Goal: Transaction & Acquisition: Purchase product/service

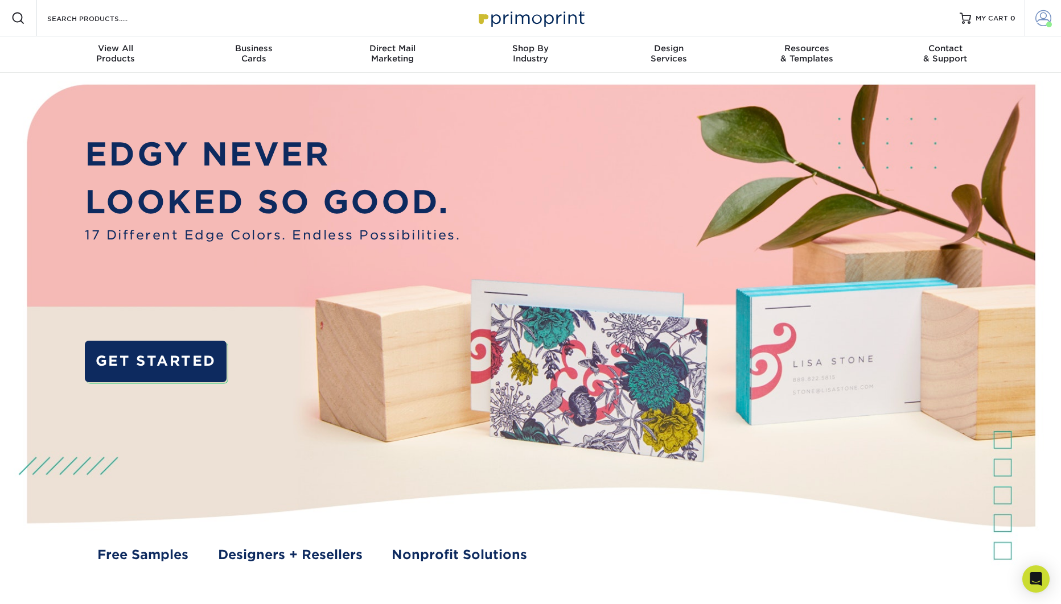
click at [1046, 20] on span at bounding box center [1043, 18] width 16 height 16
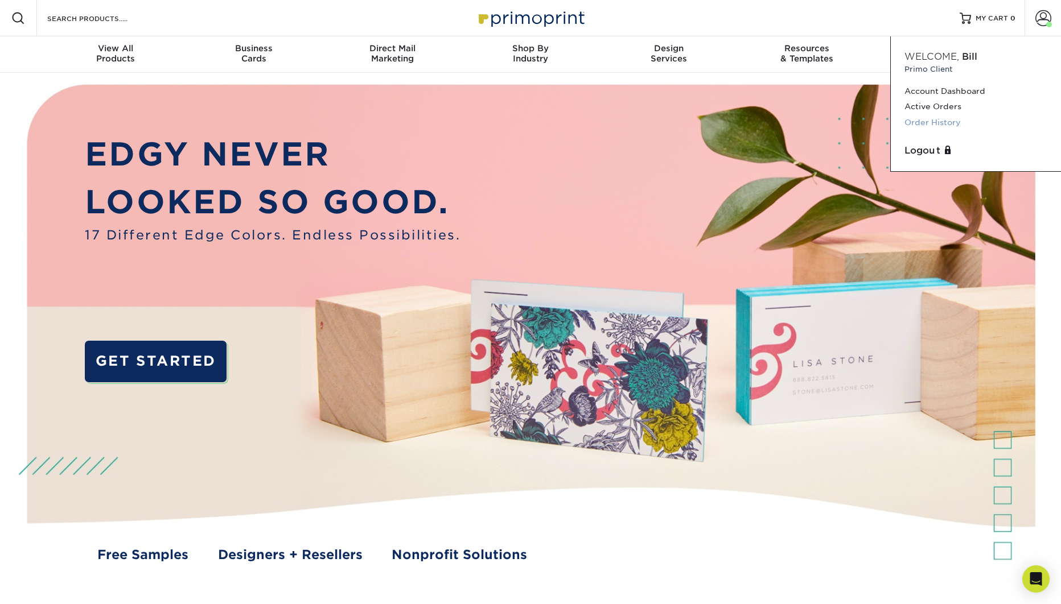
click at [932, 125] on link "Order History" at bounding box center [975, 122] width 143 height 15
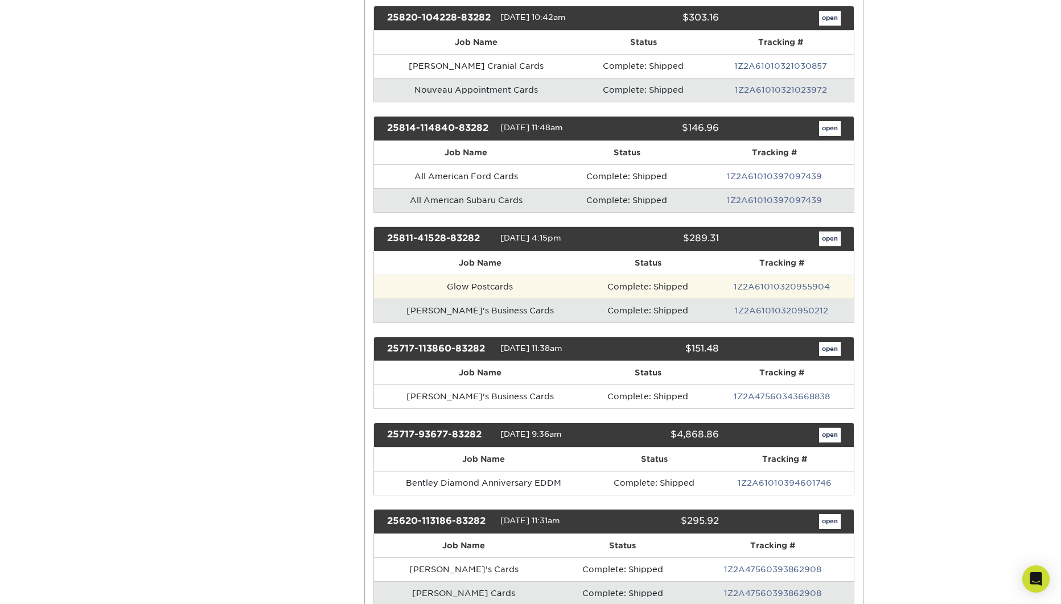
scroll to position [283, 0]
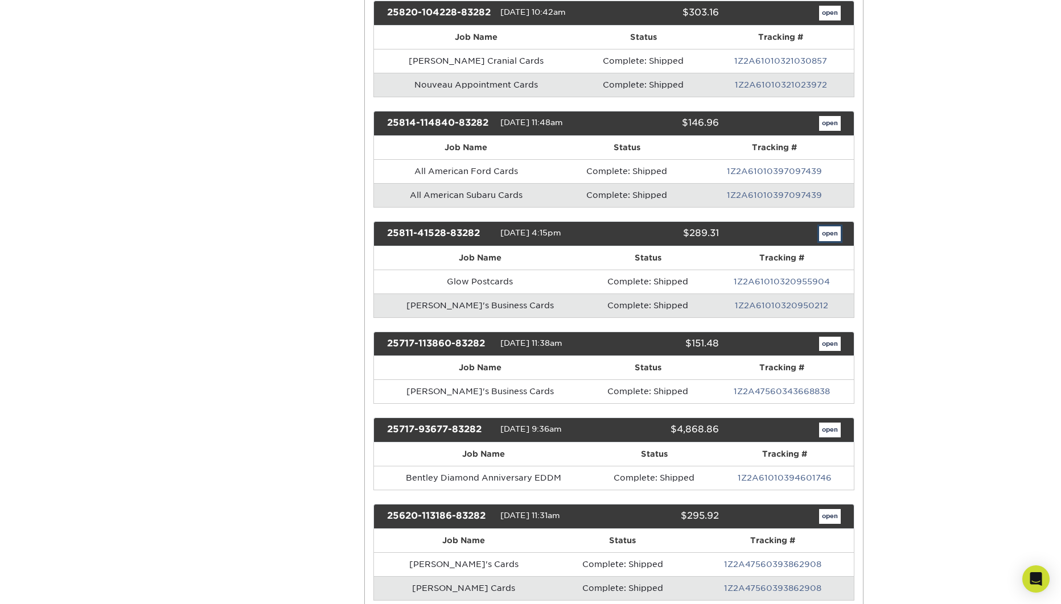
click at [829, 235] on link "open" at bounding box center [830, 233] width 22 height 15
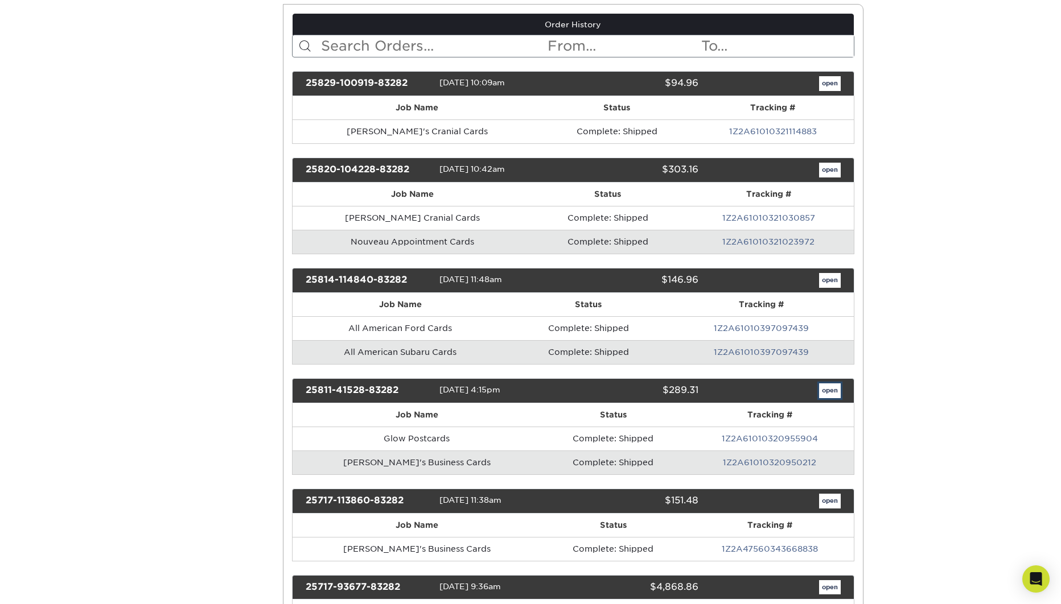
scroll to position [0, 0]
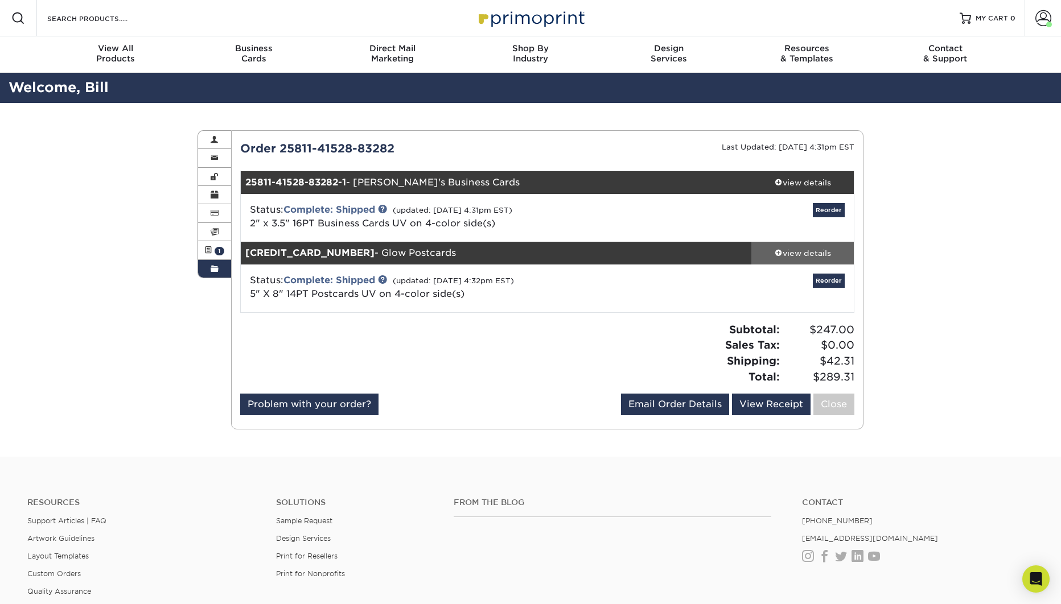
click at [819, 257] on div "view details" at bounding box center [802, 253] width 102 height 11
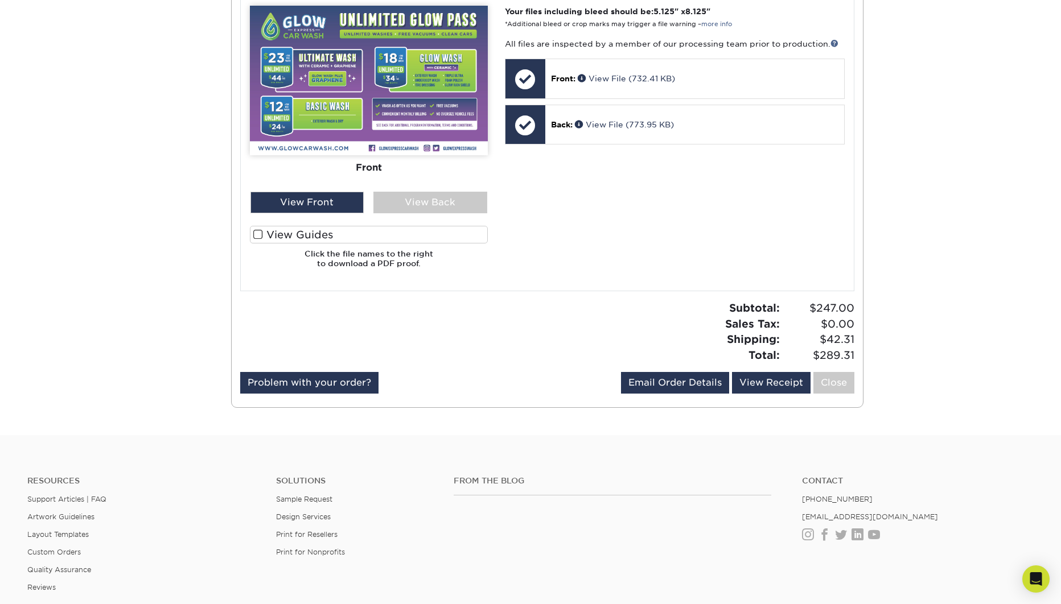
scroll to position [489, 0]
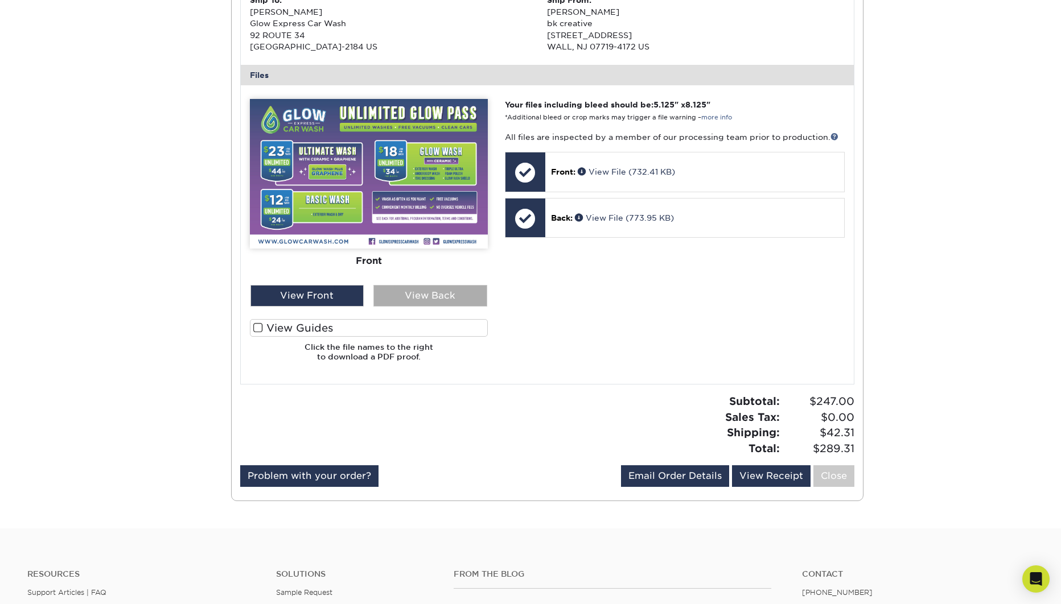
click at [443, 302] on div "View Back" at bounding box center [430, 296] width 114 height 22
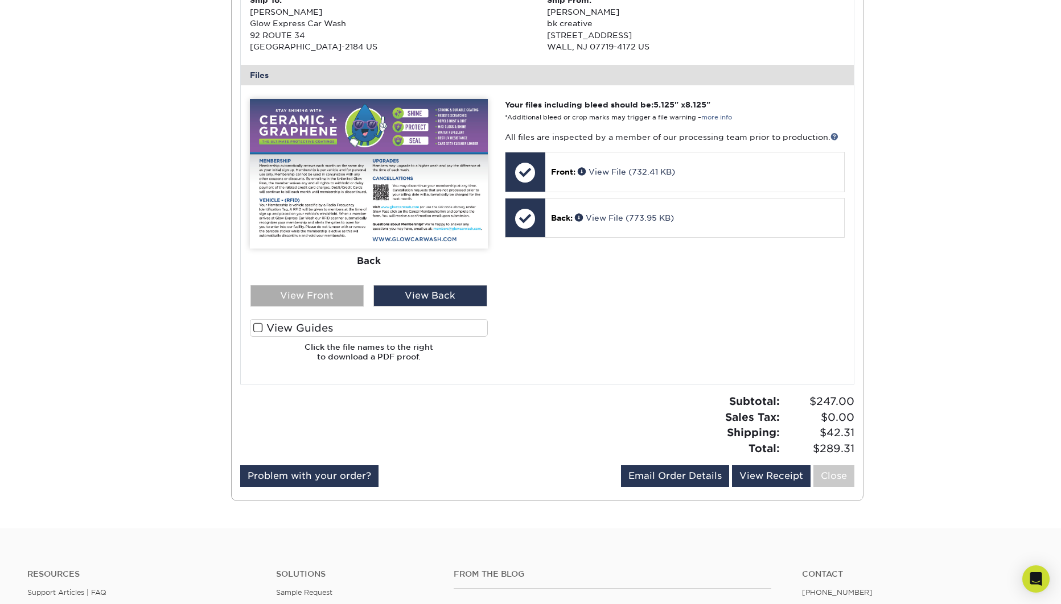
click at [334, 296] on div "View Front" at bounding box center [307, 296] width 114 height 22
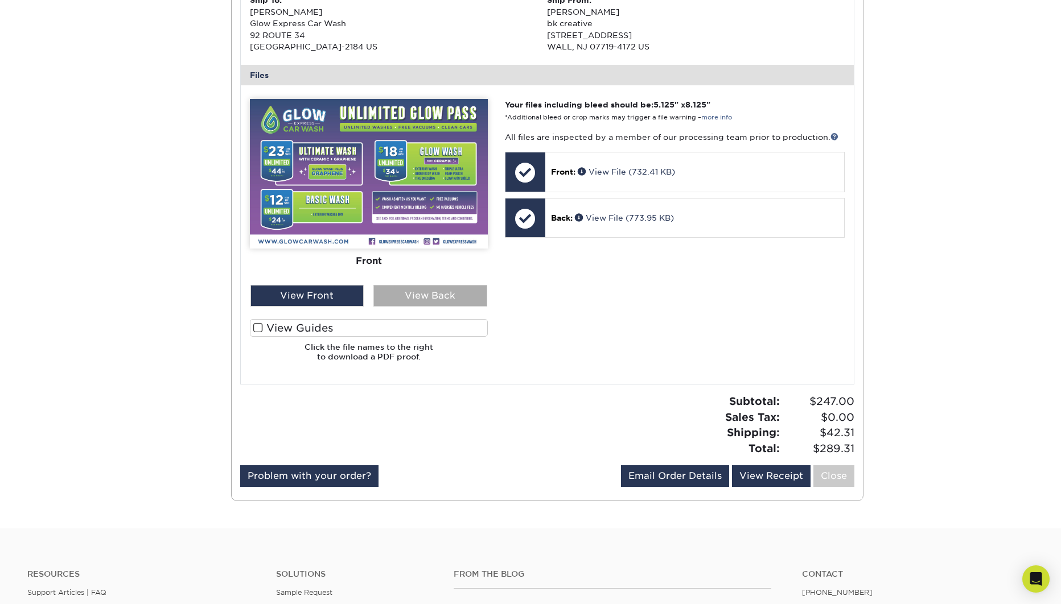
drag, startPoint x: 451, startPoint y: 295, endPoint x: 464, endPoint y: 229, distance: 68.0
click at [450, 295] on div "View Back" at bounding box center [430, 296] width 114 height 22
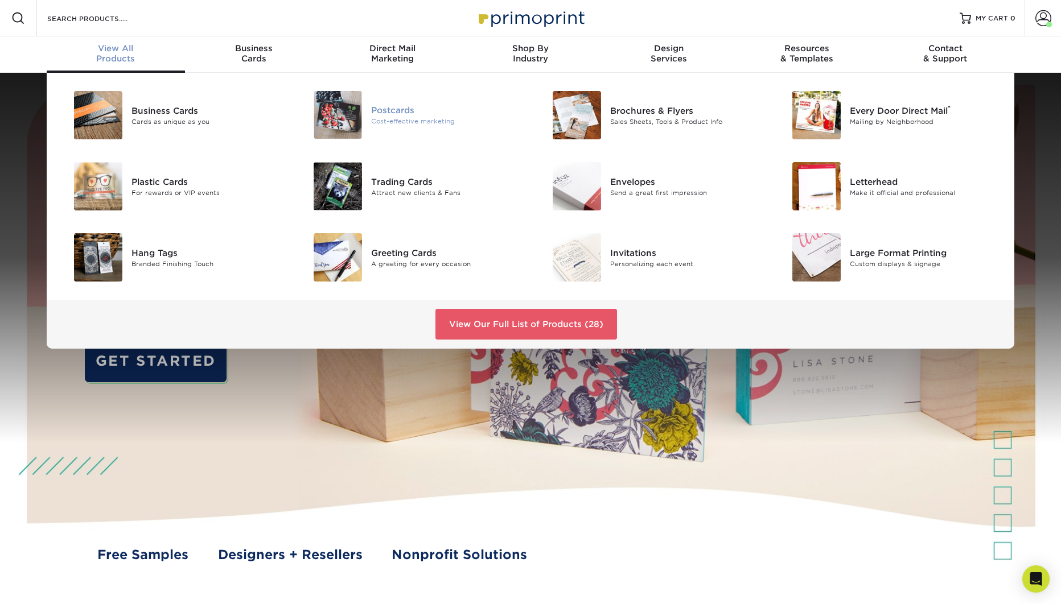
click at [393, 109] on div "Postcards" at bounding box center [446, 110] width 151 height 13
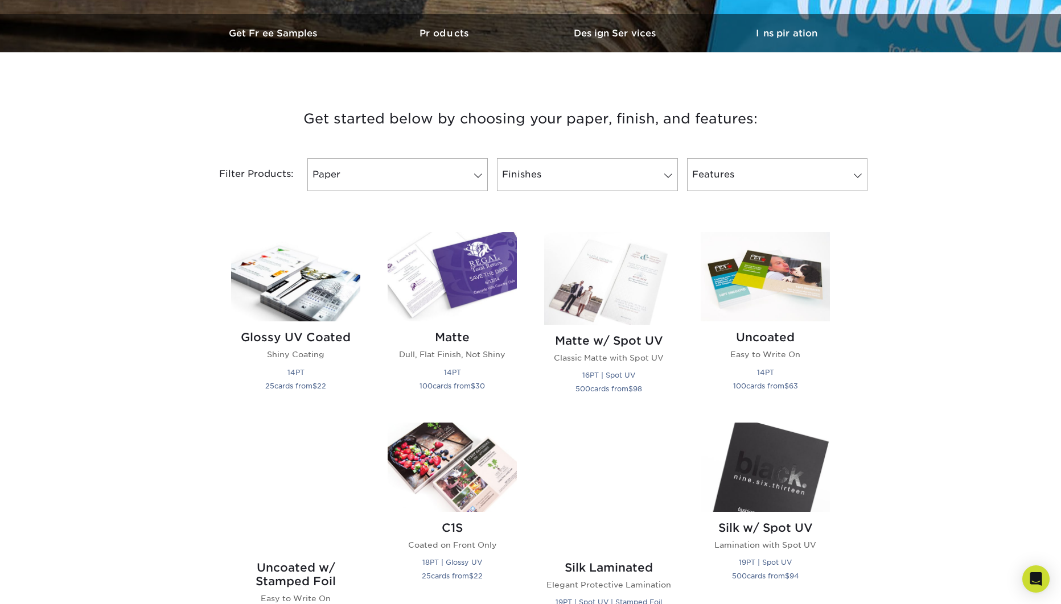
scroll to position [407, 0]
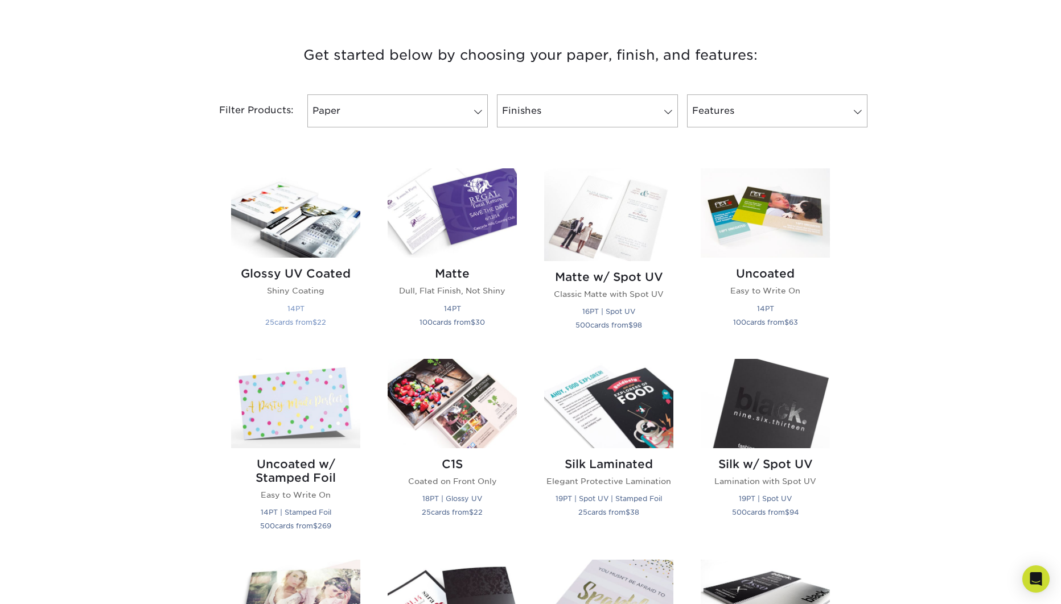
drag, startPoint x: 324, startPoint y: 217, endPoint x: 347, endPoint y: 223, distance: 22.9
click at [324, 217] on img at bounding box center [295, 212] width 129 height 89
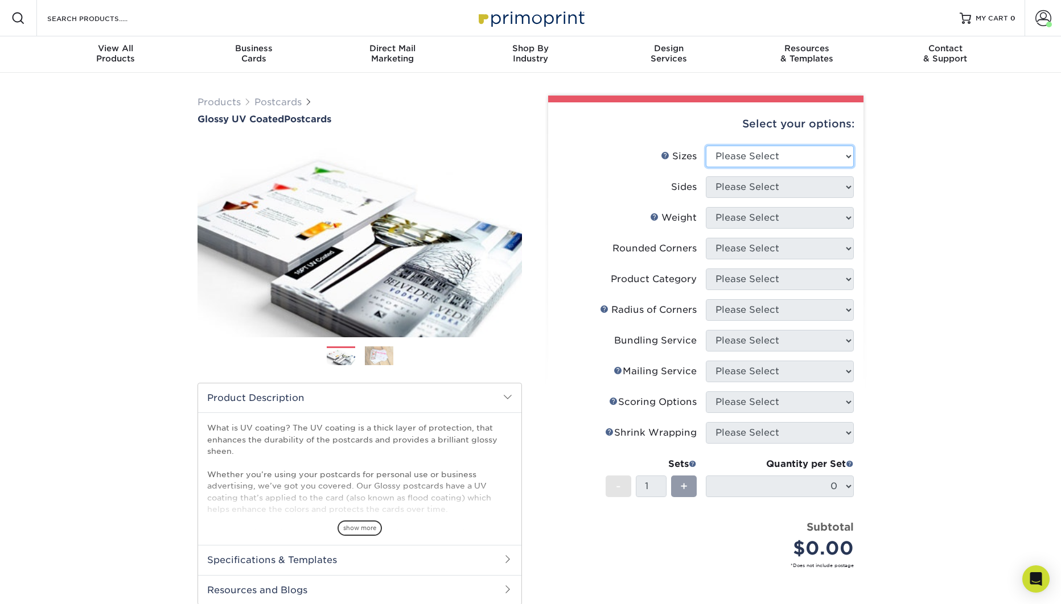
click option "Please Select" at bounding box center [0, 0] width 0 height 0
select select "5.00x8.00"
click option "5" x 8"" at bounding box center [0, 0] width 0 height 0
select select "13abbda7-1d64-4f25-8bb2-c179b224825d"
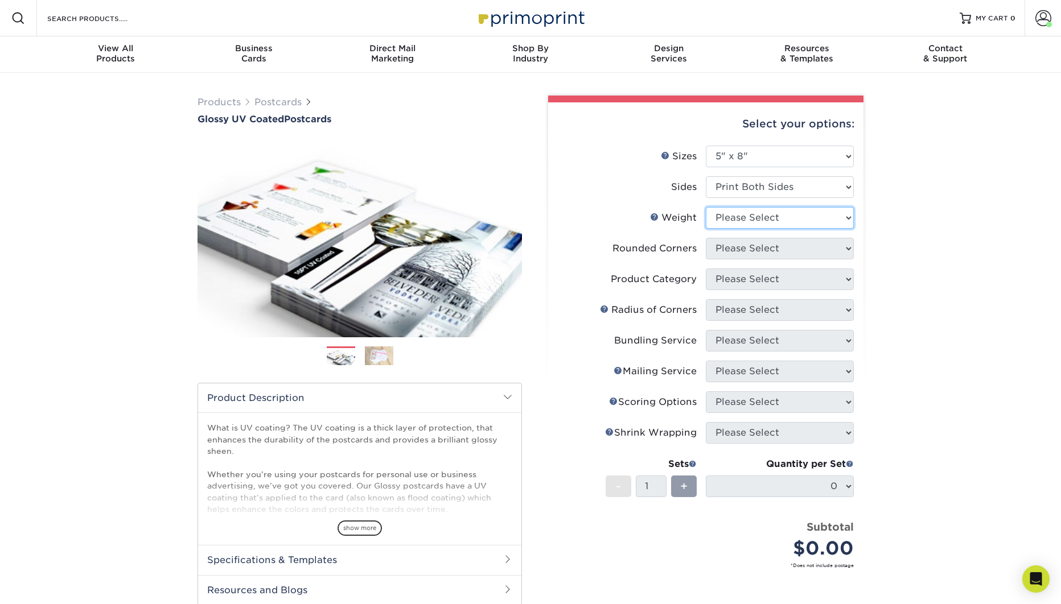
select select "14PT"
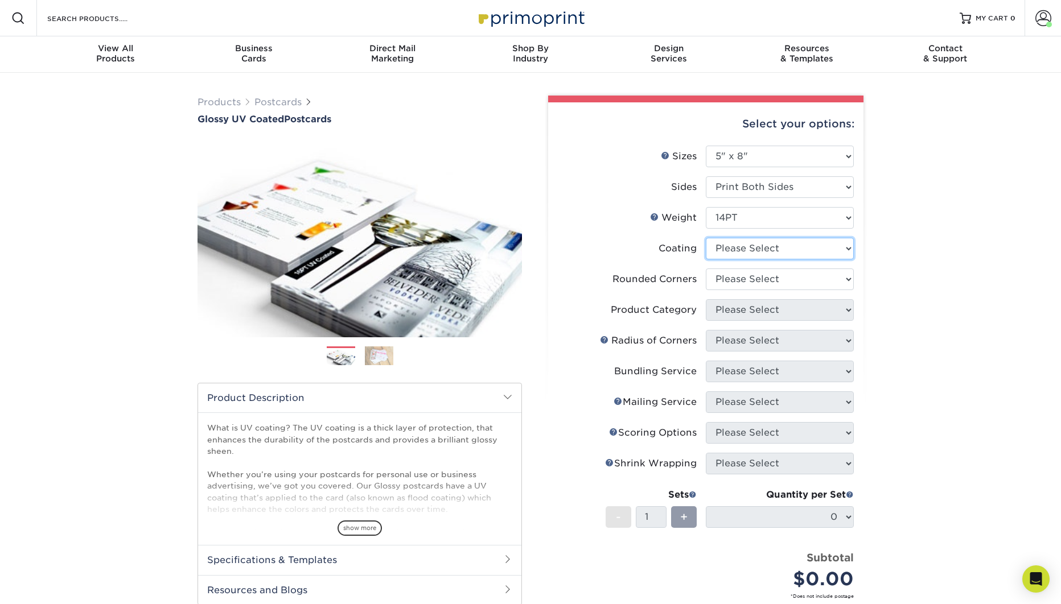
select select "ae367451-b2b8-45df-a344-0f05b6a12993"
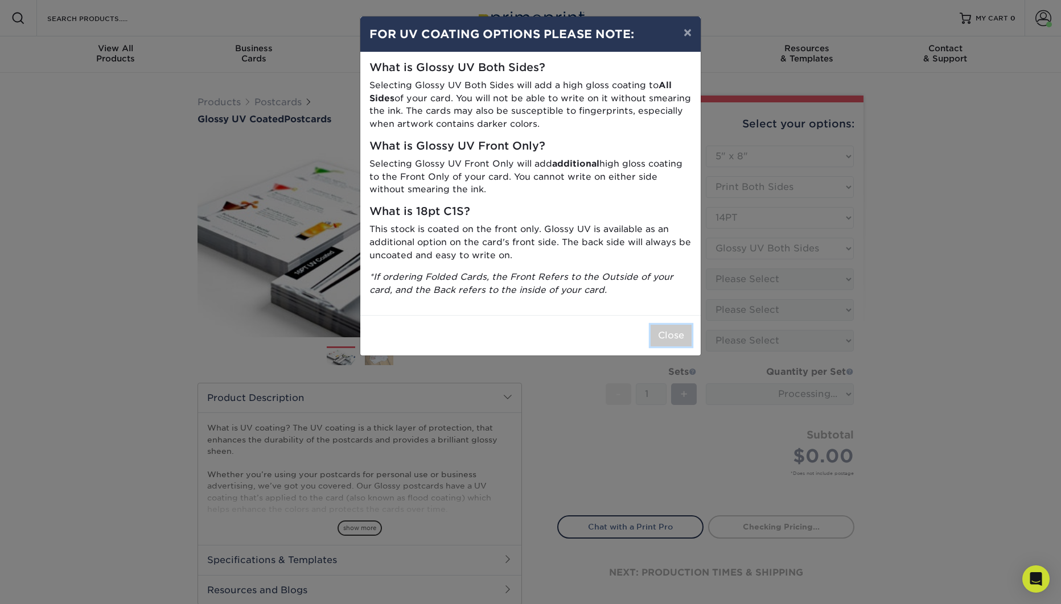
click at [678, 341] on button "Close" at bounding box center [670, 336] width 41 height 22
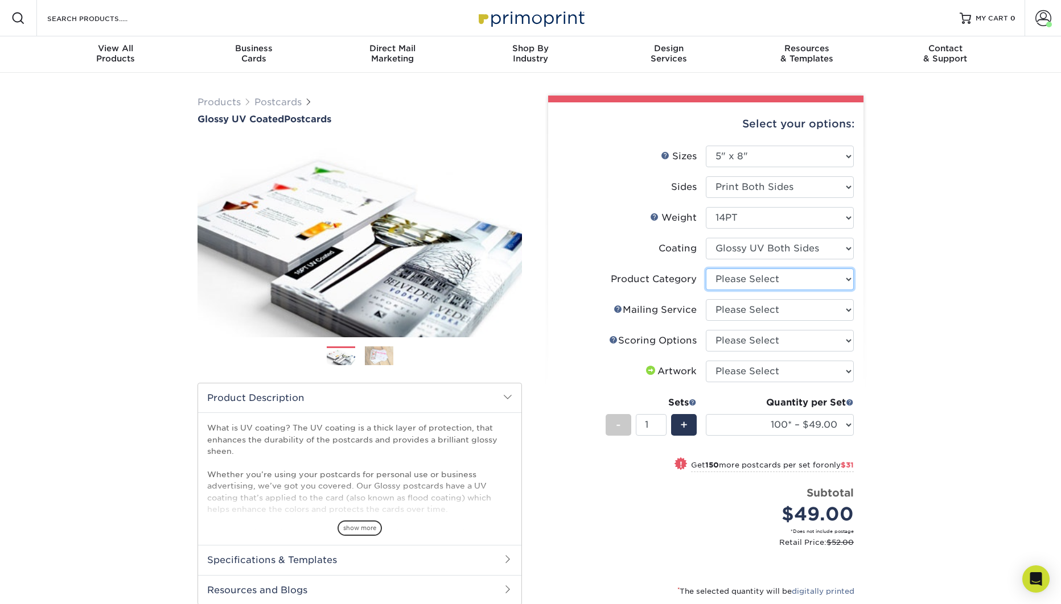
select select "9b7272e0-d6c8-4c3c-8e97-d3a1bcdab858"
click option "Postcards" at bounding box center [0, 0] width 0 height 0
select select "3e5e9bdd-d78a-4c28-a41d-fe1407925ca6"
click option "No Direct Mailing Service" at bounding box center [0, 0] width 0 height 0
select select "16ebe401-5398-422d-8cb0-f3adbb82deb5"
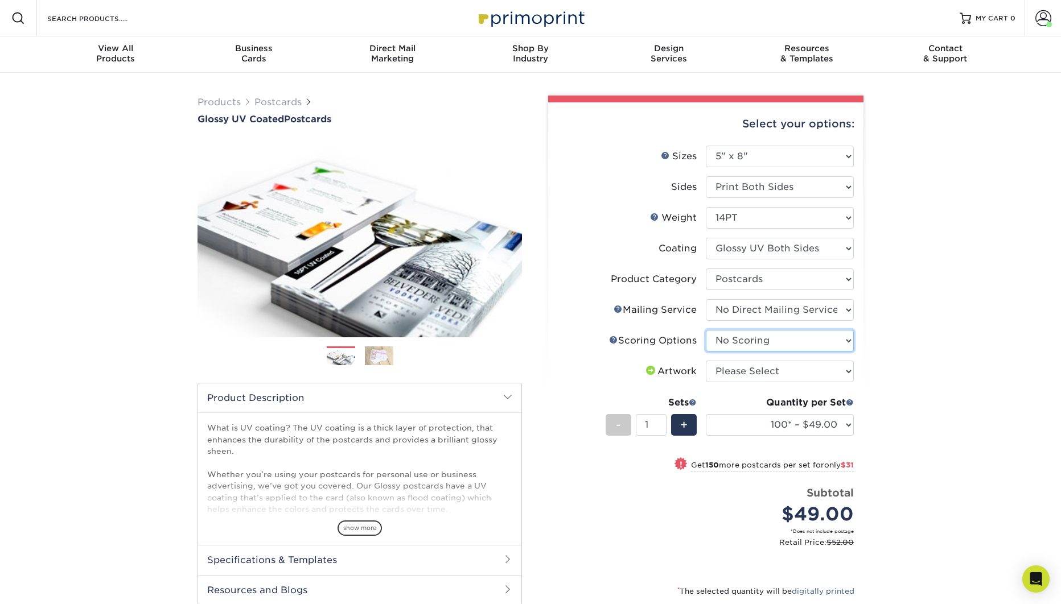
click option "No Scoring" at bounding box center [0, 0] width 0 height 0
select select "upload"
click option "I will upload files" at bounding box center [0, 0] width 0 height 0
click at [706, 414] on select "100* – $49.00 250* – $80.00 500 – $109.00 1000 – $126.00 2500 – $208.00 5000 – …" at bounding box center [780, 425] width 148 height 22
select select "2500 – $208.00"
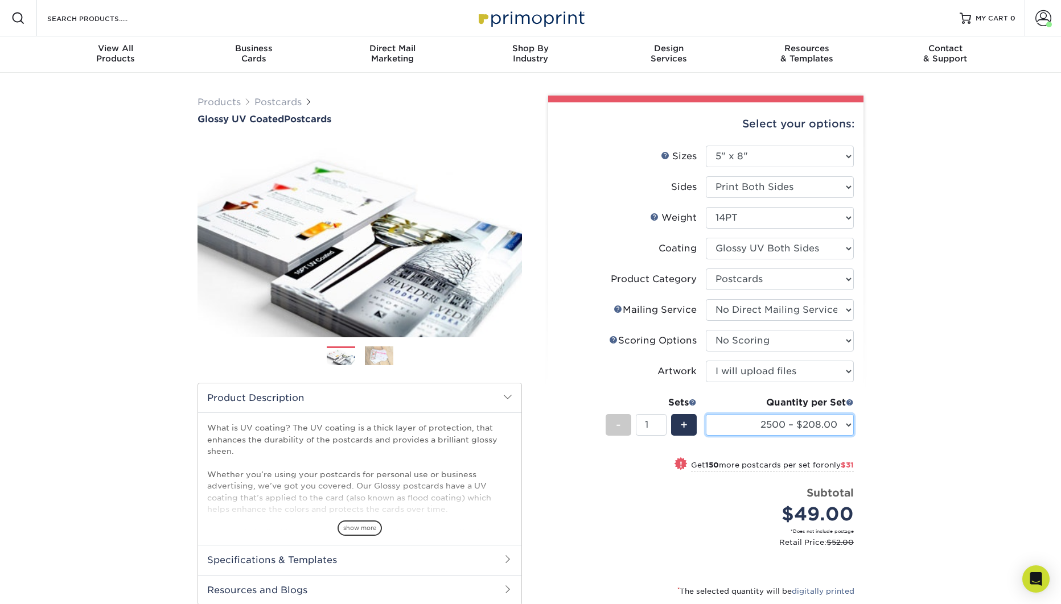
click option "2500 – $208.00" at bounding box center [0, 0] width 0 height 0
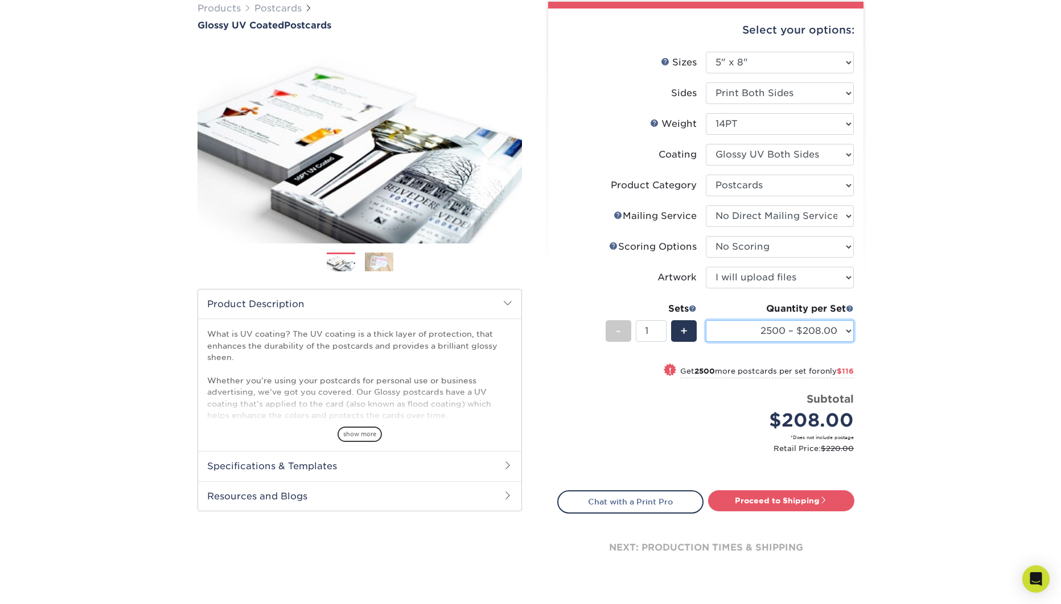
scroll to position [97, 0]
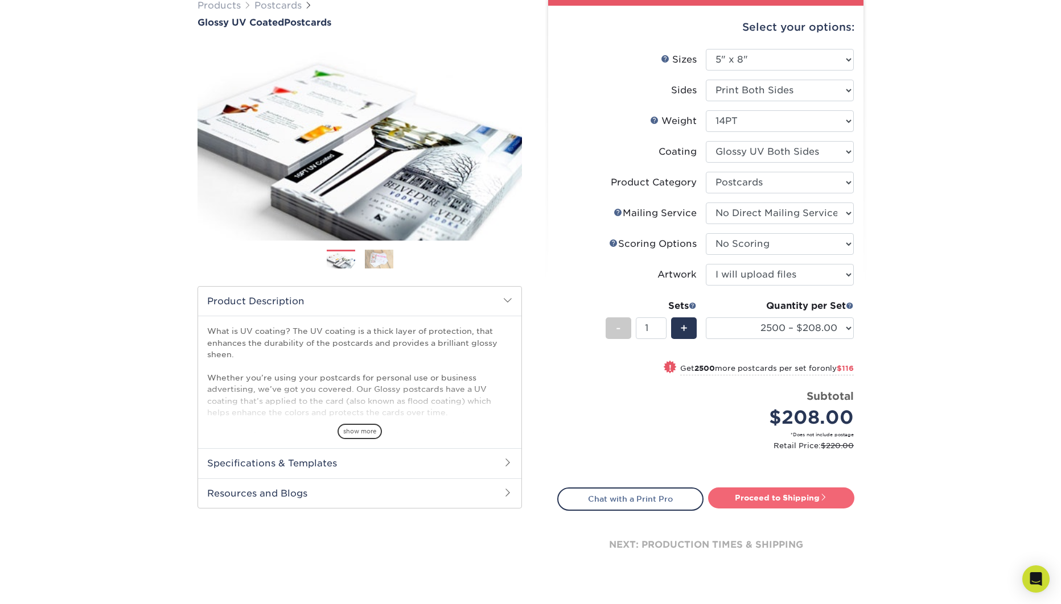
click at [775, 500] on link "Proceed to Shipping" at bounding box center [781, 498] width 146 height 20
type input "Set 1"
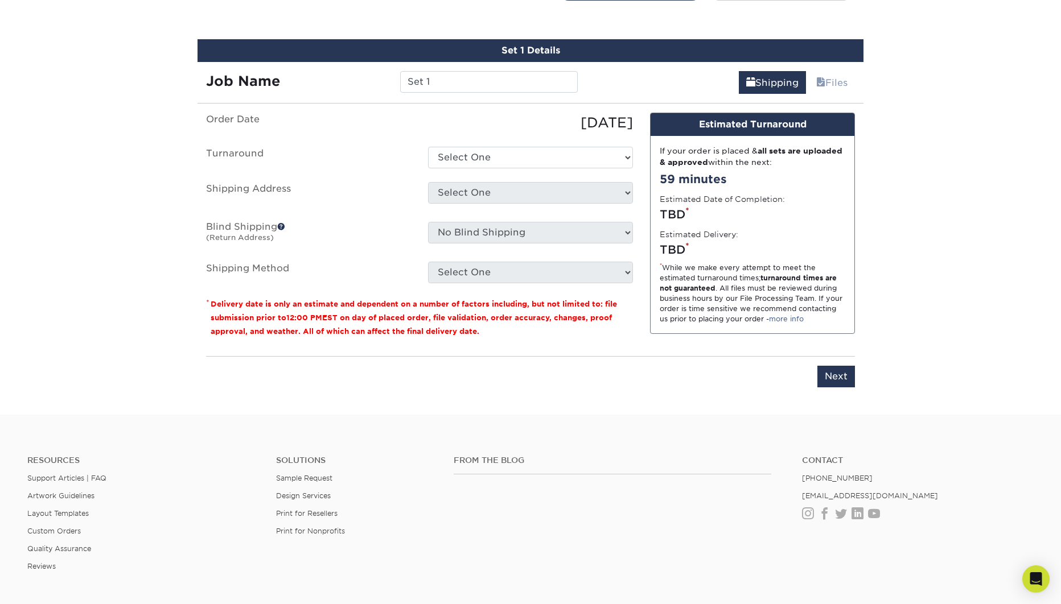
scroll to position [615, 0]
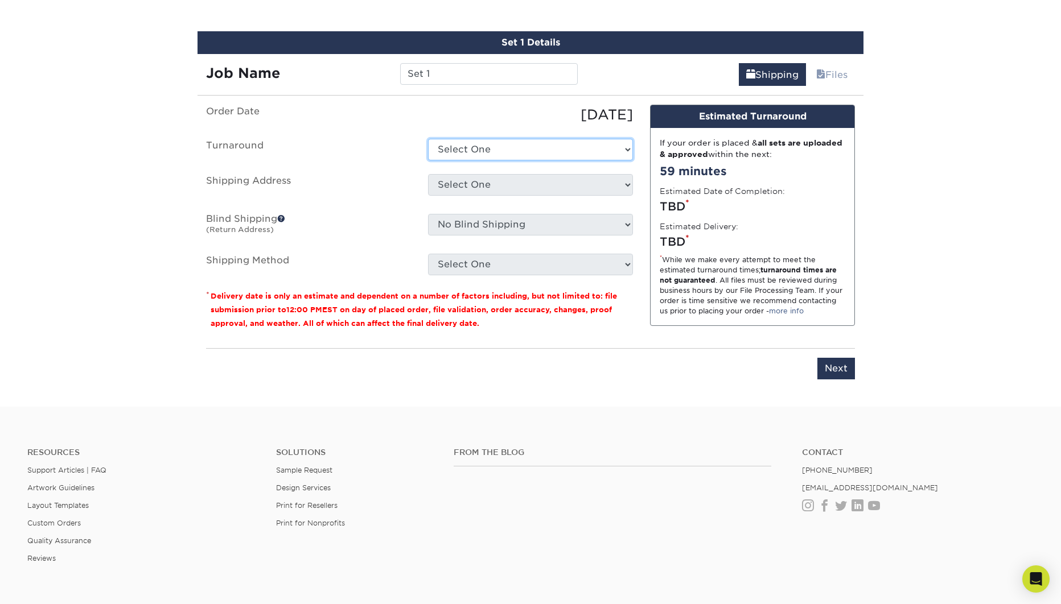
select select "54b6c6cb-3569-4242-bf44-bc7c2f752371"
click option "2-4 Business Days" at bounding box center [0, 0] width 0 height 0
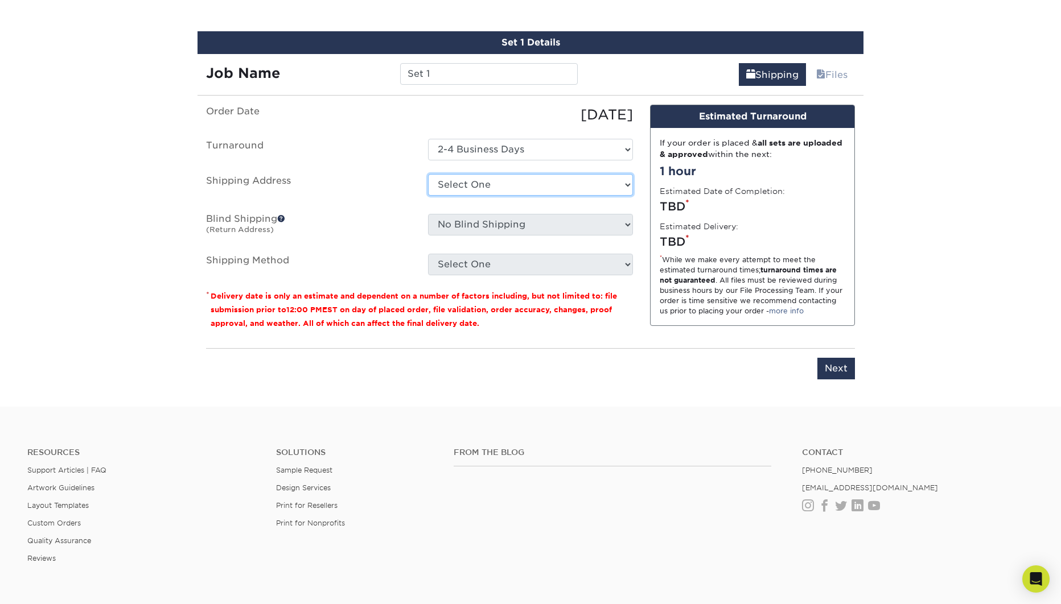
select select "188292"
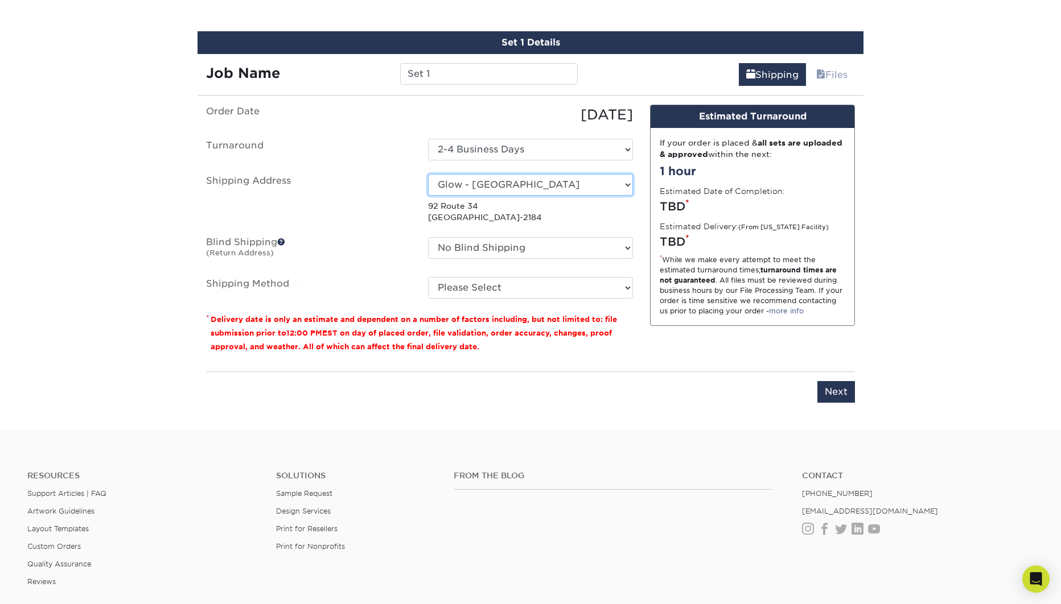
scroll to position [615, 0]
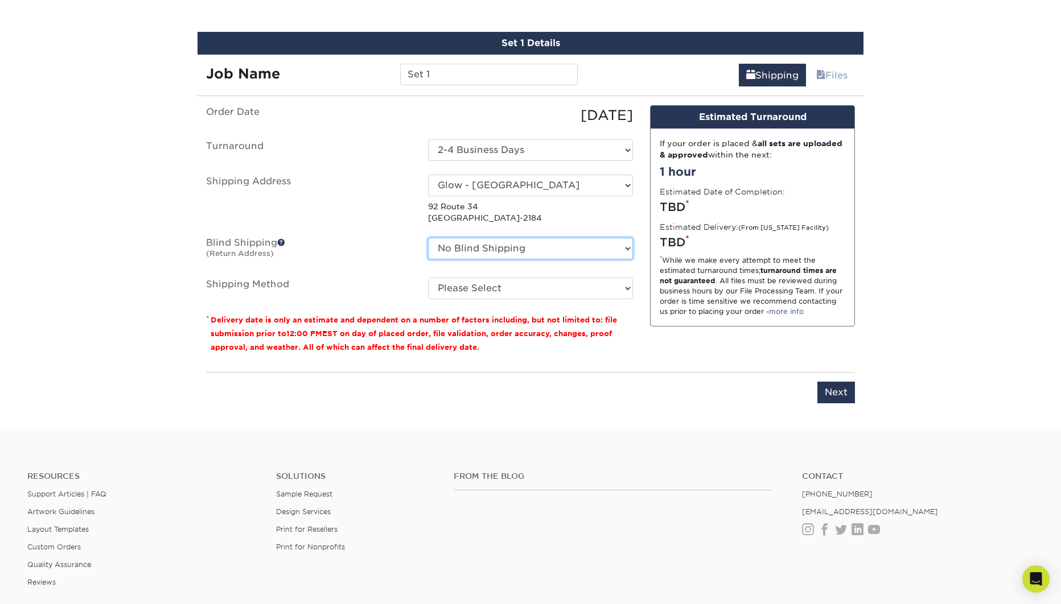
select select "83992"
click option "bk creative" at bounding box center [0, 0] width 0 height 0
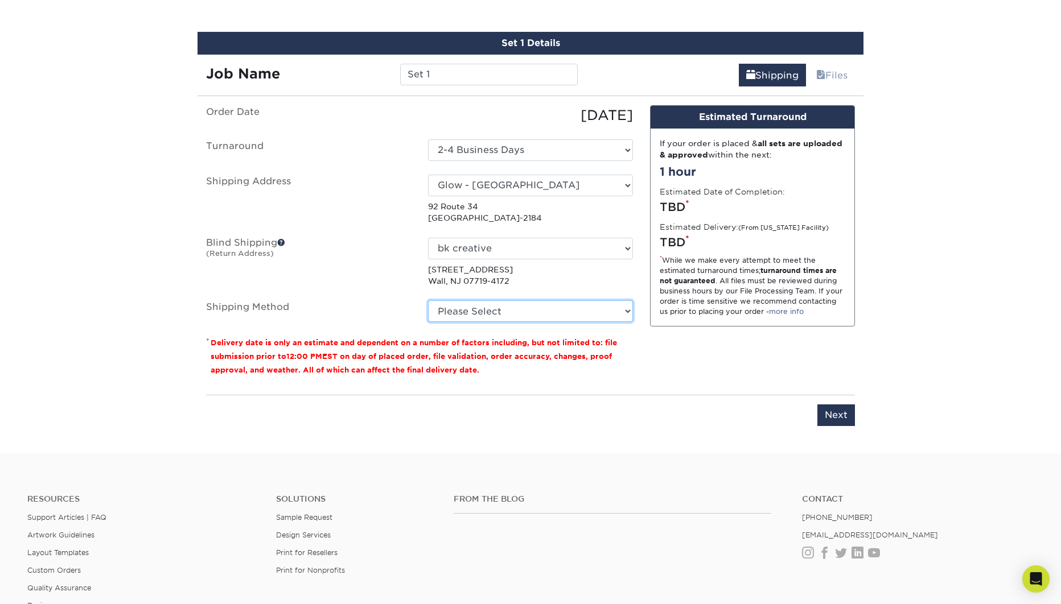
select select "03"
click option "Ground Shipping (+$33.35)" at bounding box center [0, 0] width 0 height 0
click at [870, 311] on div "Set 1 Details Job Name Set 1 Shipping : $33.35 Files You've choosen mailing ser…" at bounding box center [530, 236] width 683 height 409
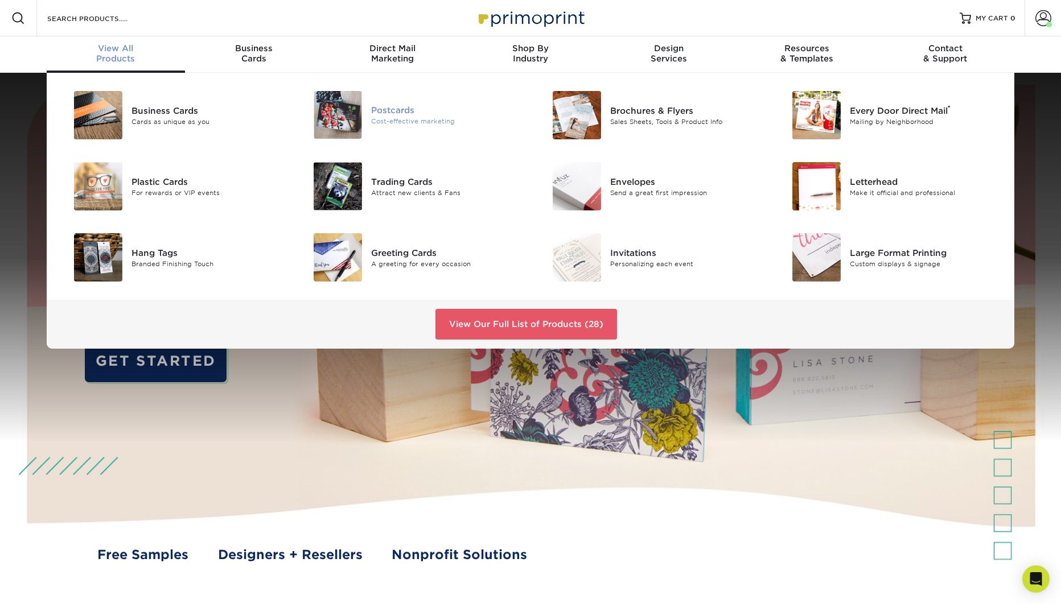
click at [391, 108] on div "Postcards" at bounding box center [446, 110] width 151 height 13
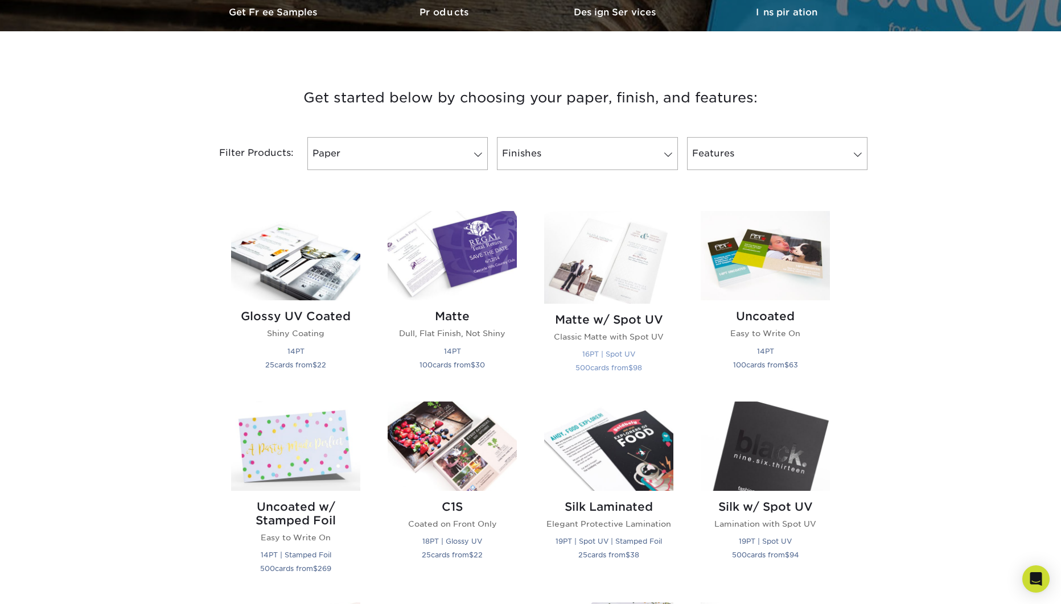
scroll to position [477, 0]
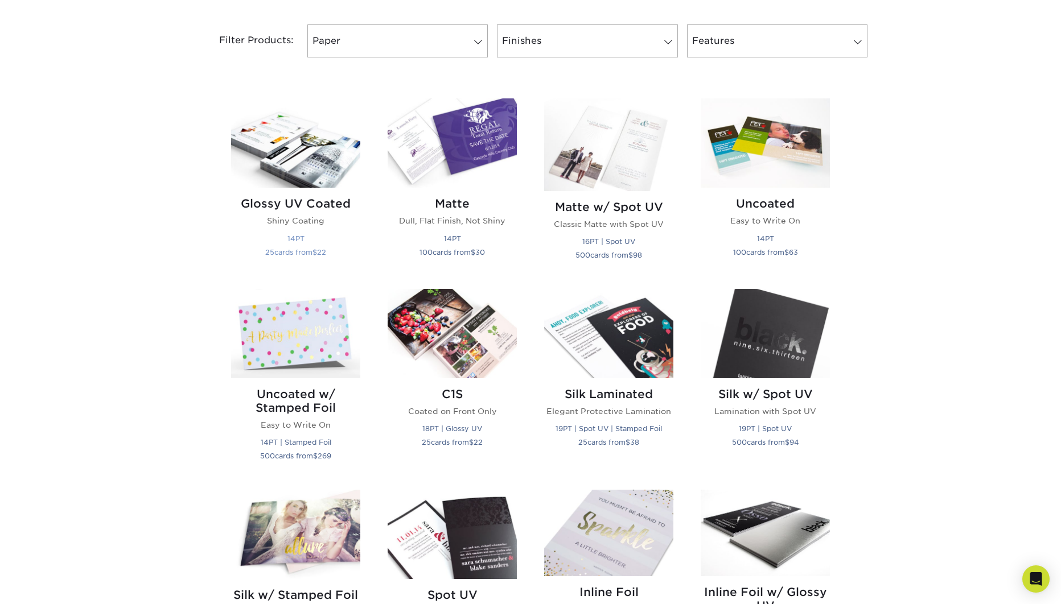
click at [328, 149] on img at bounding box center [295, 142] width 129 height 89
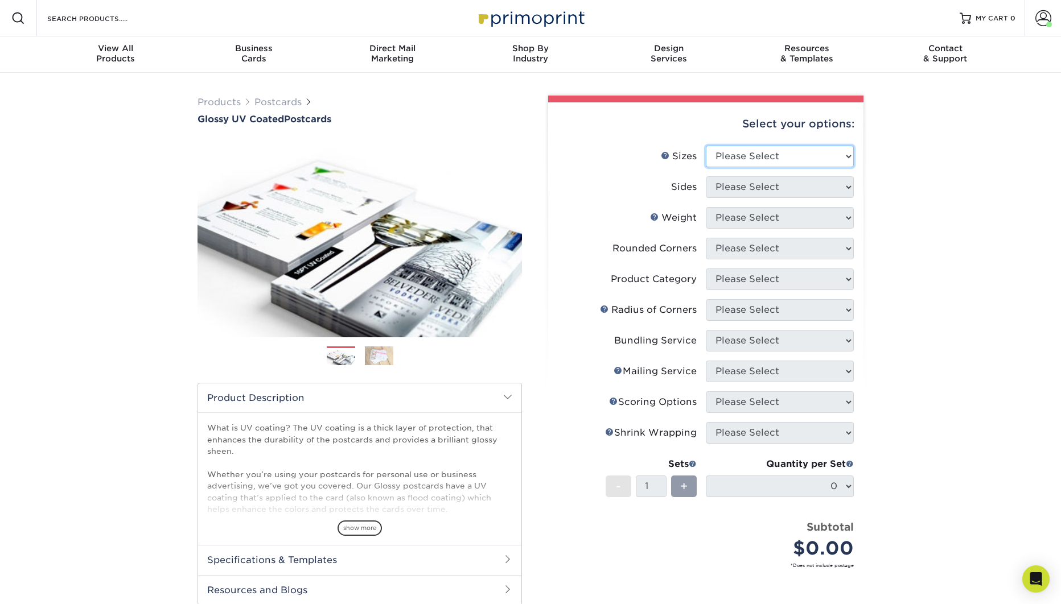
select select "5.00x8.00"
click option "5" x 8"" at bounding box center [0, 0] width 0 height 0
select select "13abbda7-1d64-4f25-8bb2-c179b224825d"
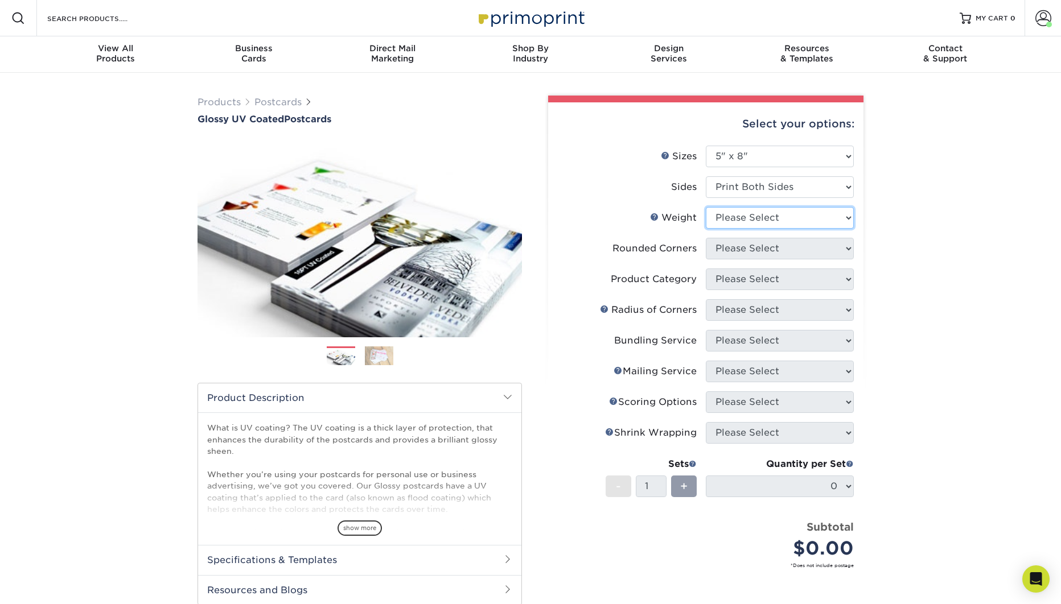
select select "14PT"
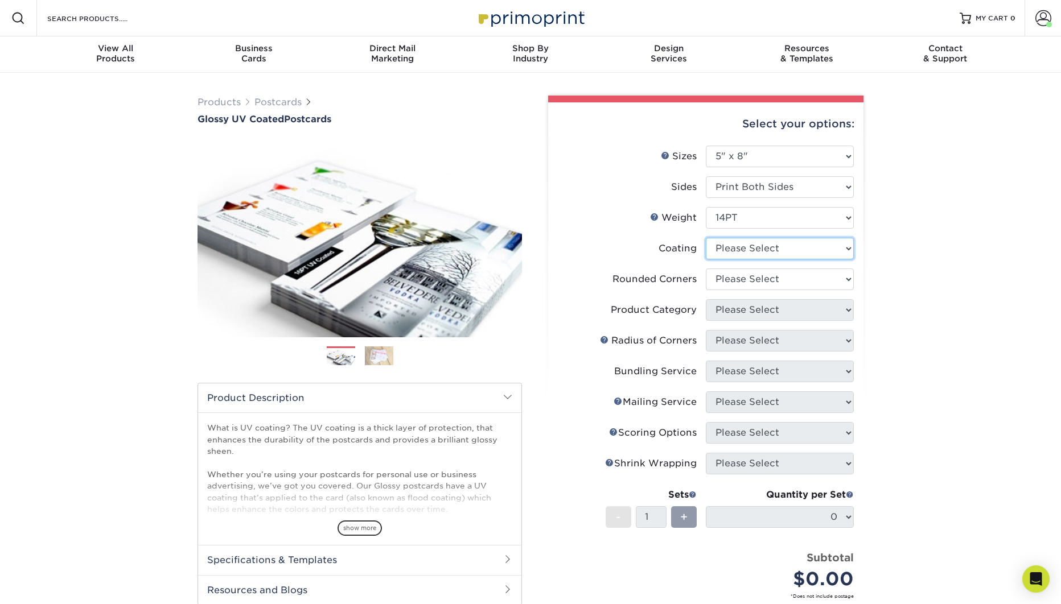
select select "ae367451-b2b8-45df-a344-0f05b6a12993"
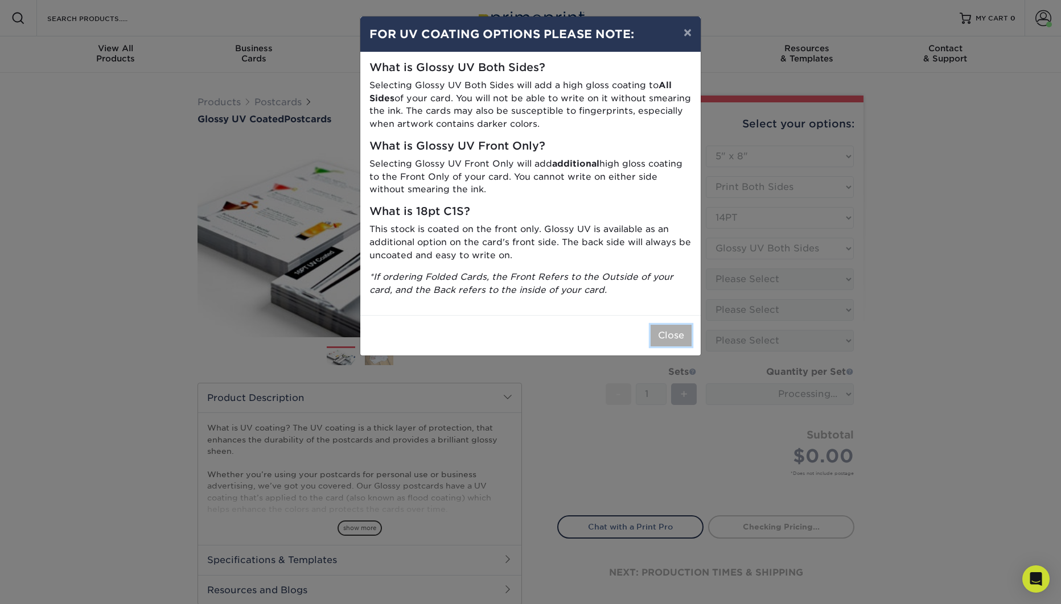
drag, startPoint x: 682, startPoint y: 335, endPoint x: 746, endPoint y: 312, distance: 67.7
click at [669, 338] on button "Close" at bounding box center [670, 336] width 41 height 22
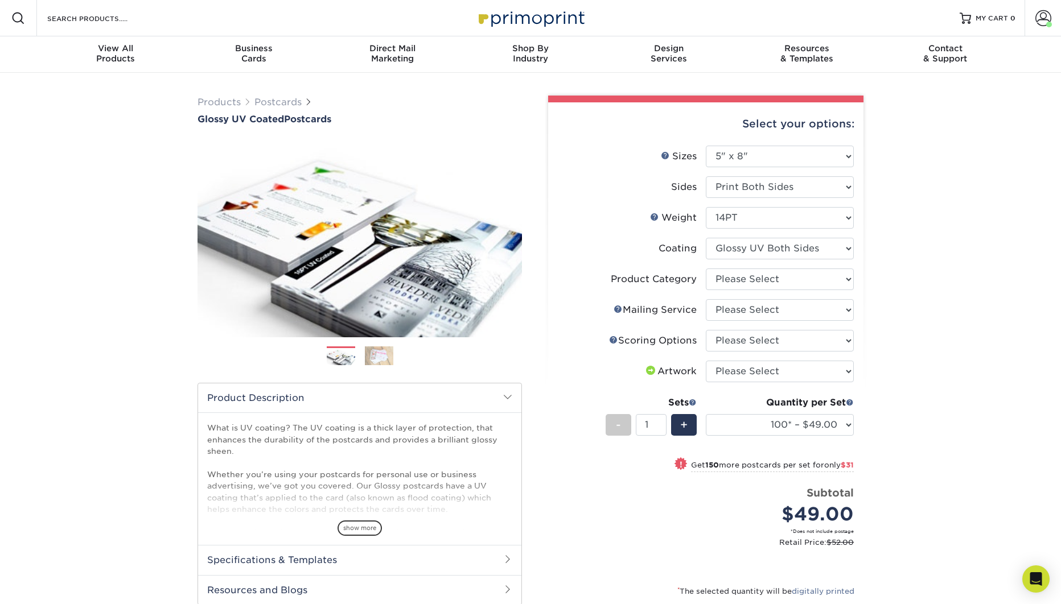
click at [855, 269] on div "Select your options: Sizes Help Sizes Please Select 1.5" x 7" 2" x 4" 2" x 6" 2…" at bounding box center [705, 404] width 315 height 605
select select "9b7272e0-d6c8-4c3c-8e97-d3a1bcdab858"
click option "Postcards" at bounding box center [0, 0] width 0 height 0
select select "3e5e9bdd-d78a-4c28-a41d-fe1407925ca6"
click option "No Direct Mailing Service" at bounding box center [0, 0] width 0 height 0
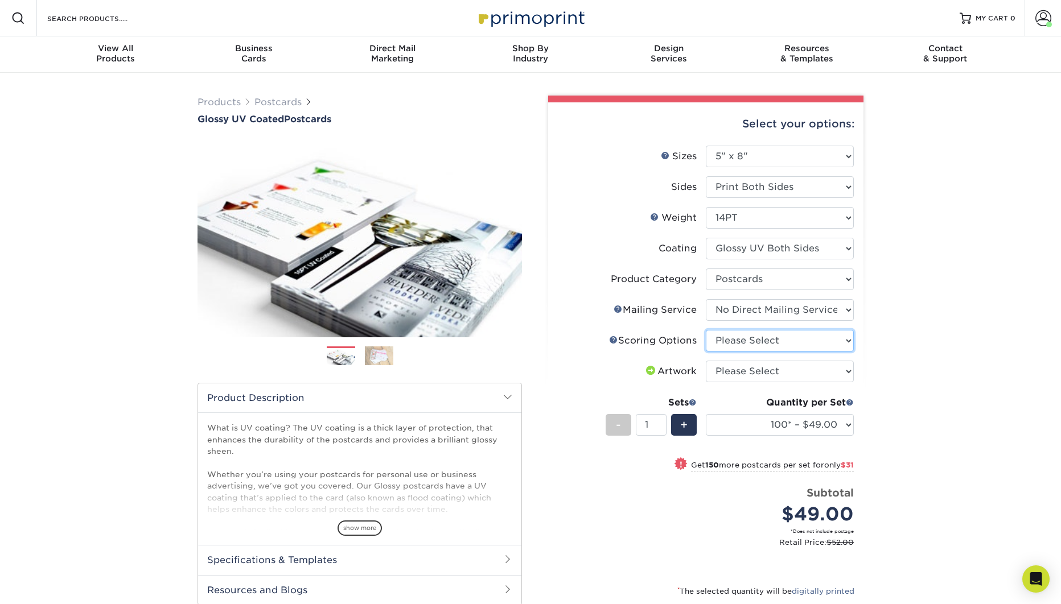
select select "16ebe401-5398-422d-8cb0-f3adbb82deb5"
click option "No Scoring" at bounding box center [0, 0] width 0 height 0
select select "upload"
click option "I will upload files" at bounding box center [0, 0] width 0 height 0
click at [706, 414] on select "100* – $49.00 250* – $80.00 500 – $109.00 1000 – $126.00 2500 – $208.00 5000 – …" at bounding box center [780, 425] width 148 height 22
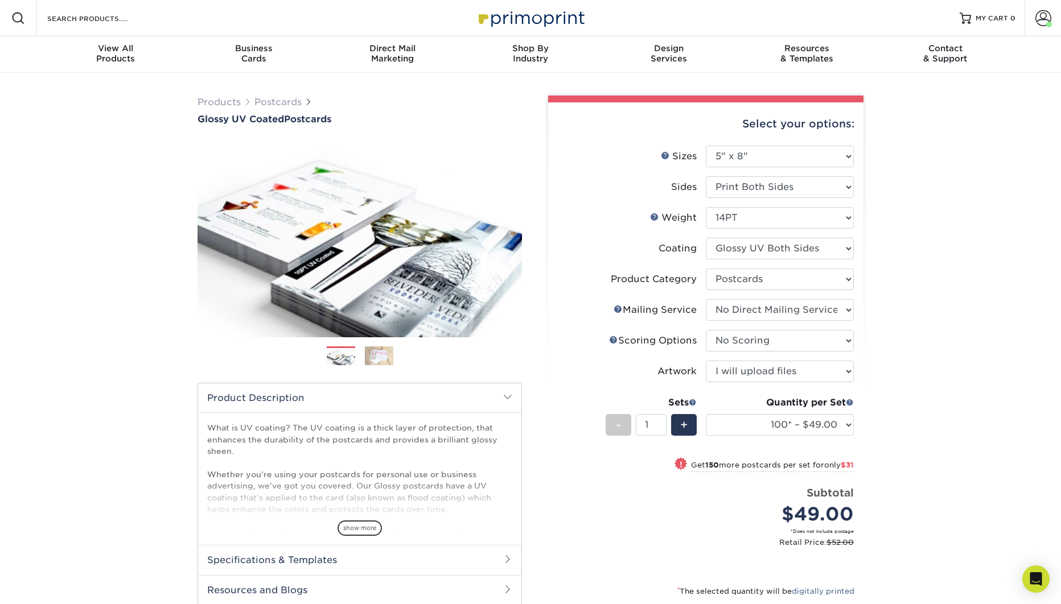
click at [921, 359] on div "Products Postcards Glossy UV Coated Postcards Previous Next show more 25" at bounding box center [530, 406] width 1061 height 667
click at [706, 414] on select "100* – $49.00 250* – $80.00 500 – $109.00 1000 – $126.00 2500 – $208.00 5000 – …" at bounding box center [780, 425] width 148 height 22
select select "5000 – $324.00"
click option "5000 – $324.00" at bounding box center [0, 0] width 0 height 0
click at [924, 331] on div "Products Postcards Glossy UV Coated Postcards Previous Next show more 25" at bounding box center [530, 395] width 1061 height 644
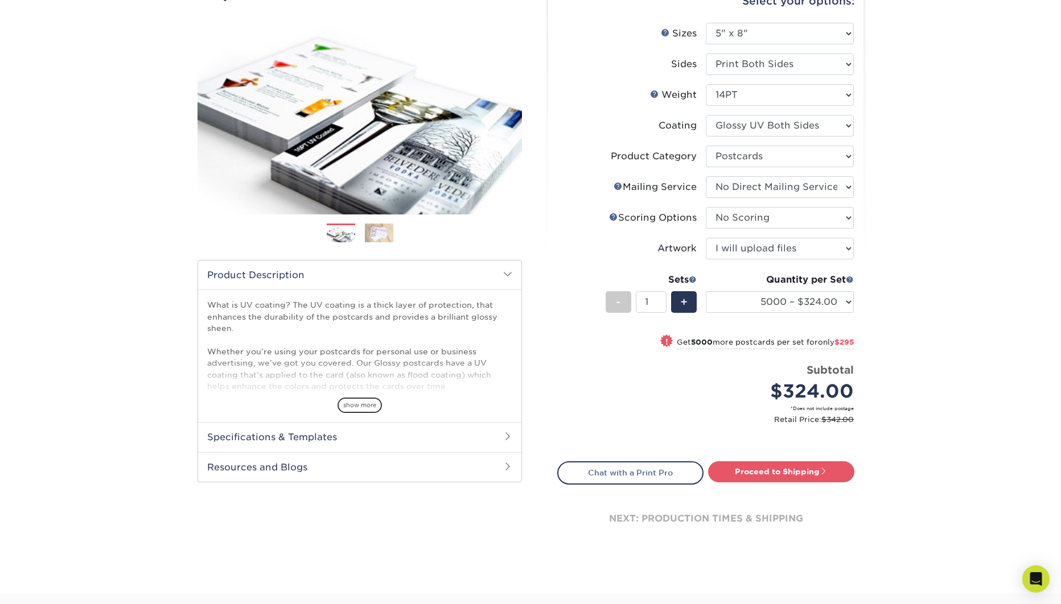
scroll to position [124, 0]
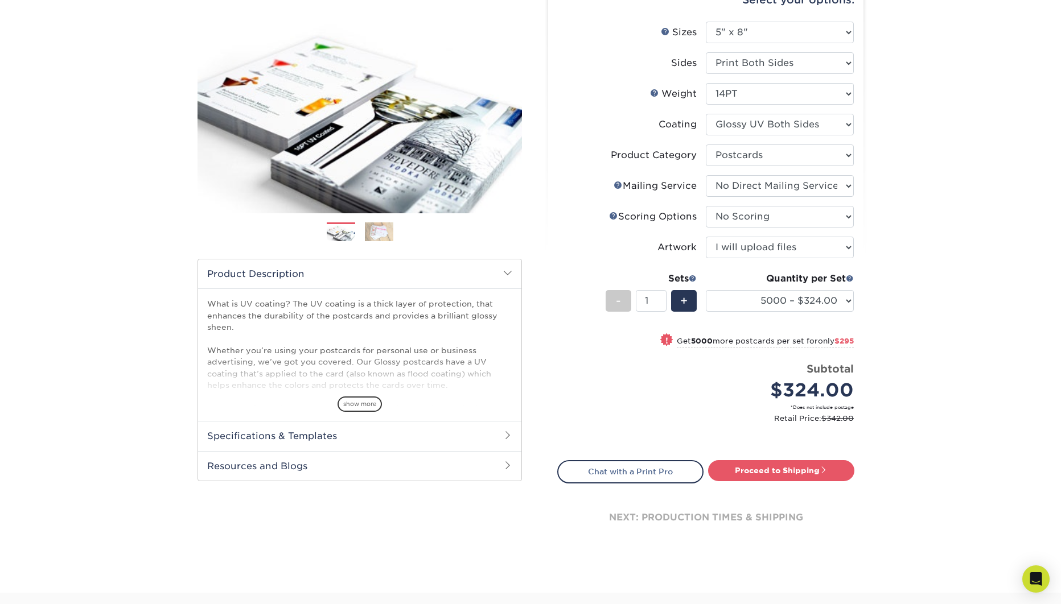
drag, startPoint x: 788, startPoint y: 468, endPoint x: 871, endPoint y: 422, distance: 94.7
click at [788, 467] on link "Proceed to Shipping" at bounding box center [781, 470] width 146 height 20
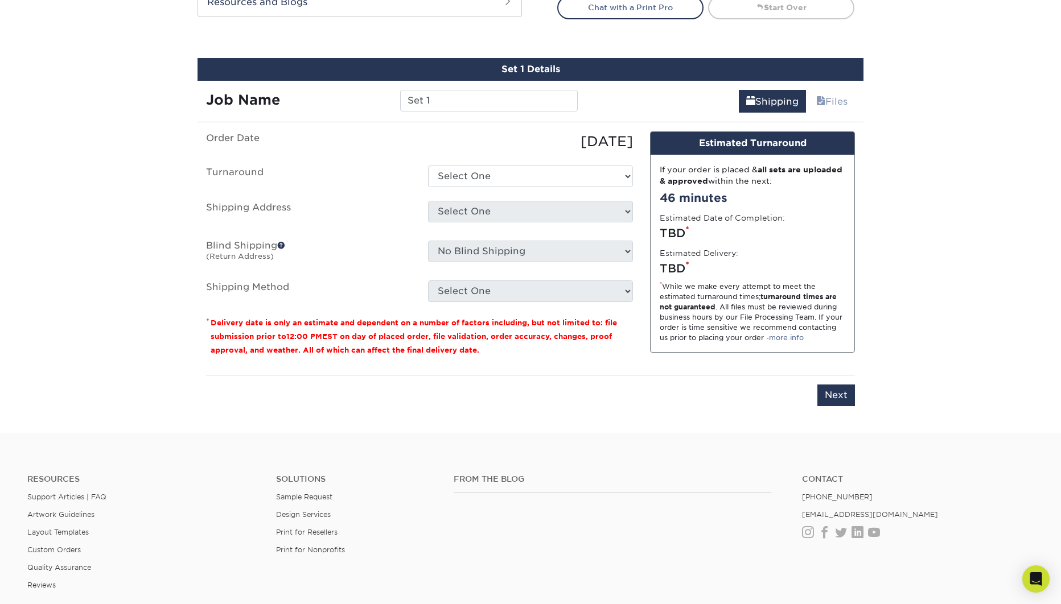
scroll to position [615, 0]
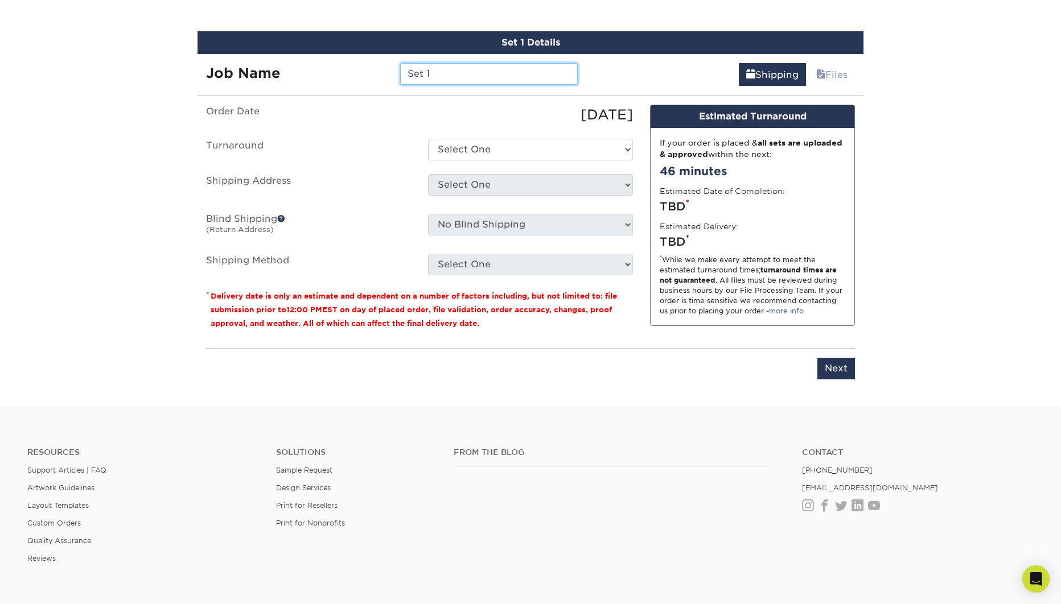
click at [447, 75] on input "Set 1" at bounding box center [488, 74] width 177 height 22
click at [446, 75] on input "Set 1" at bounding box center [488, 74] width 177 height 22
type input "Glow Postcards"
select select "7d4bd06a-e681-4ec0-92dd-8c7f7c2b7a1c"
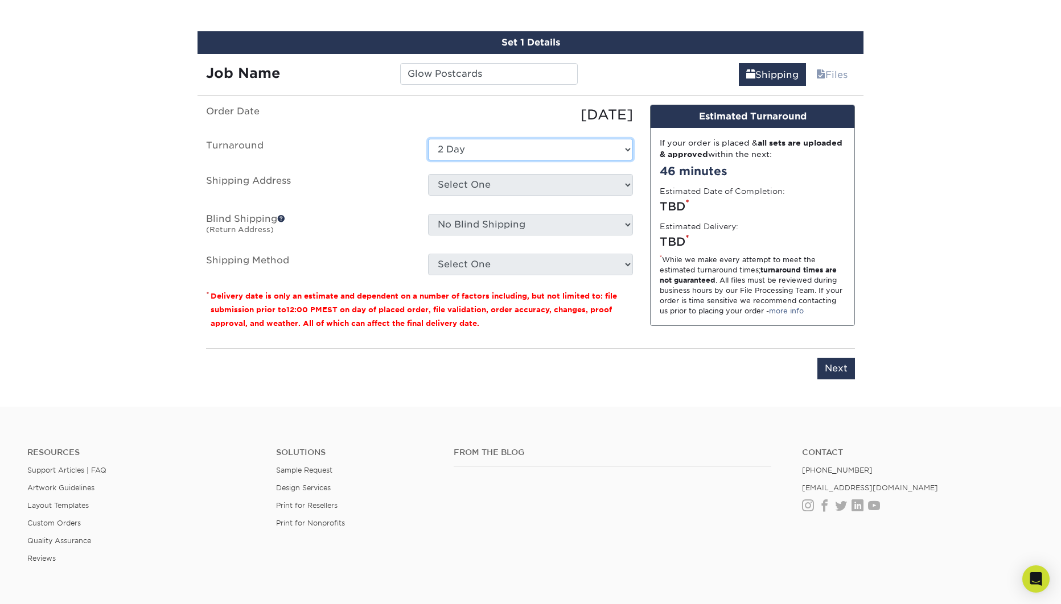
click option "2 Day" at bounding box center [0, 0] width 0 height 0
click at [455, 164] on ul "Order Date 09/08/2025 Turnaround Select One 2-4 Business Days 2 Day Next Busine…" at bounding box center [419, 190] width 427 height 171
select select "69236"
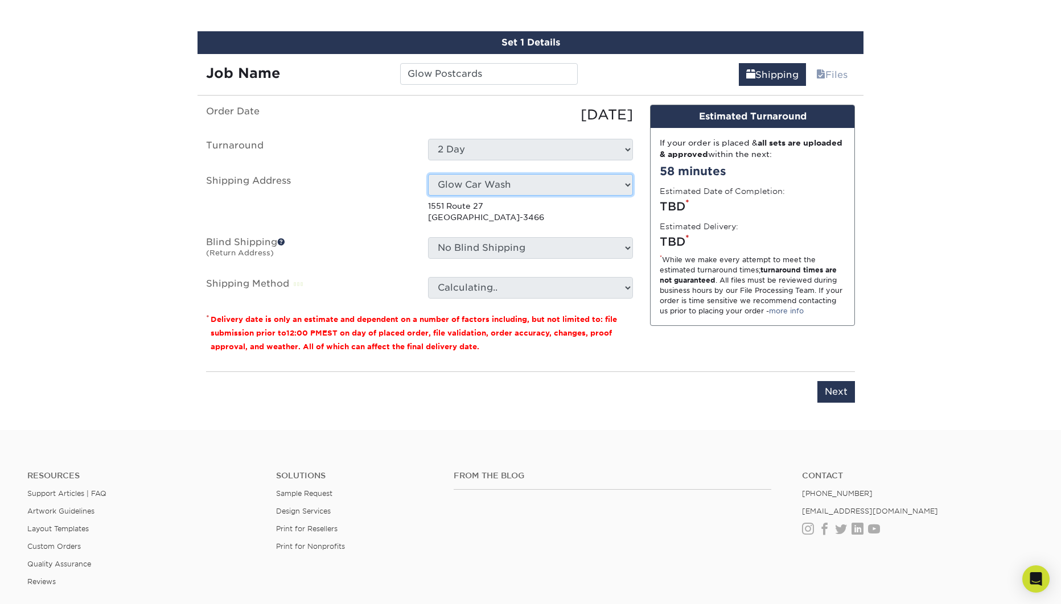
click at [588, 221] on p "1551 Route 27 Edison, NJ 08817-3466" at bounding box center [530, 211] width 205 height 23
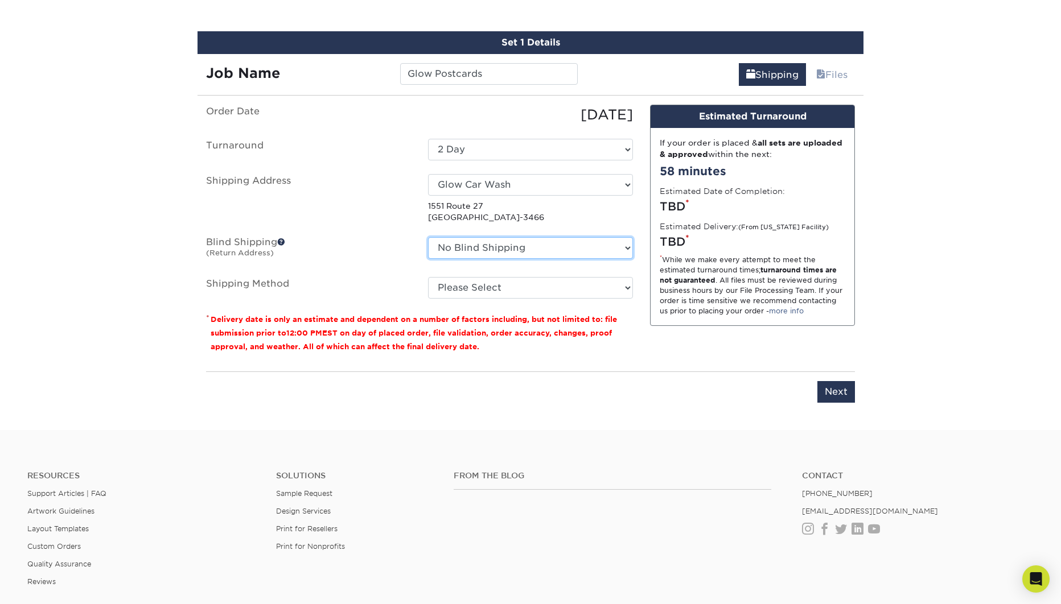
select select "83992"
click option "bk creative" at bounding box center [0, 0] width 0 height 0
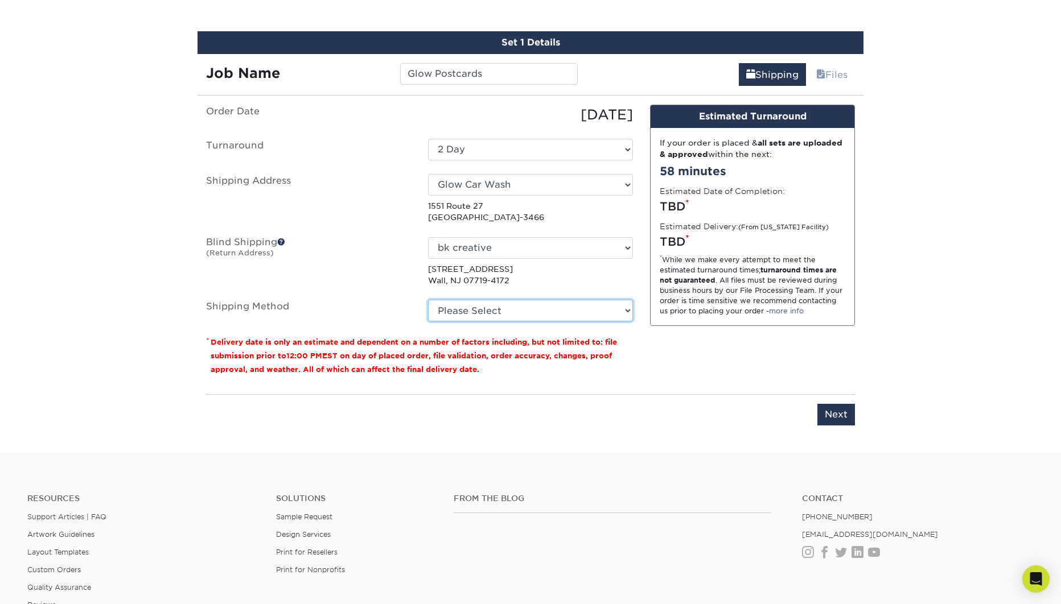
select select "03"
click option "Ground Shipping (+$52.62)" at bounding box center [0, 0] width 0 height 0
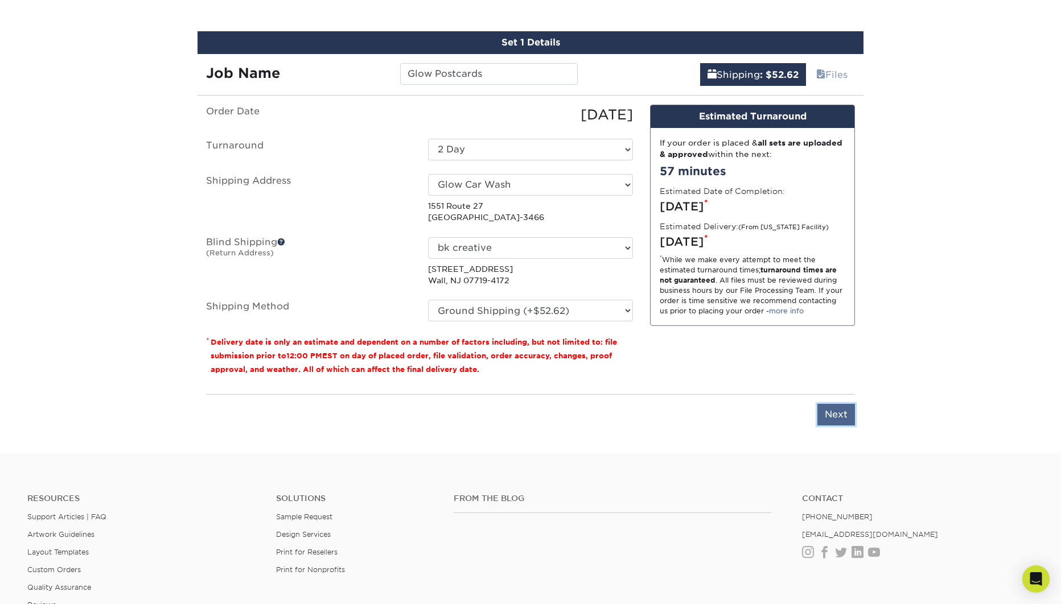
click at [838, 411] on input "Next" at bounding box center [836, 415] width 38 height 22
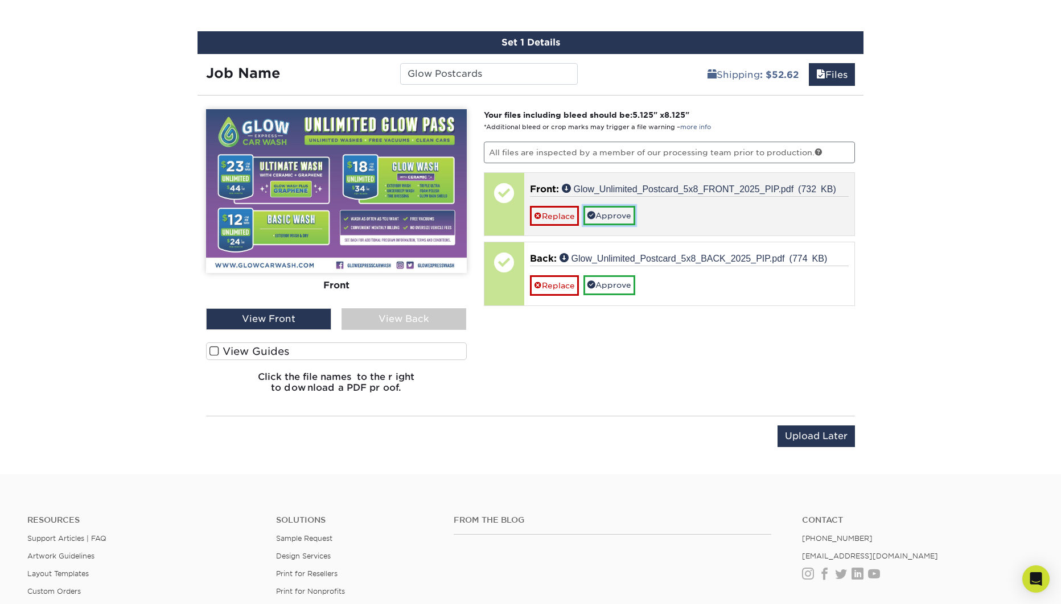
drag, startPoint x: 620, startPoint y: 215, endPoint x: 582, endPoint y: 207, distance: 39.0
click at [620, 215] on link "Approve" at bounding box center [609, 215] width 52 height 19
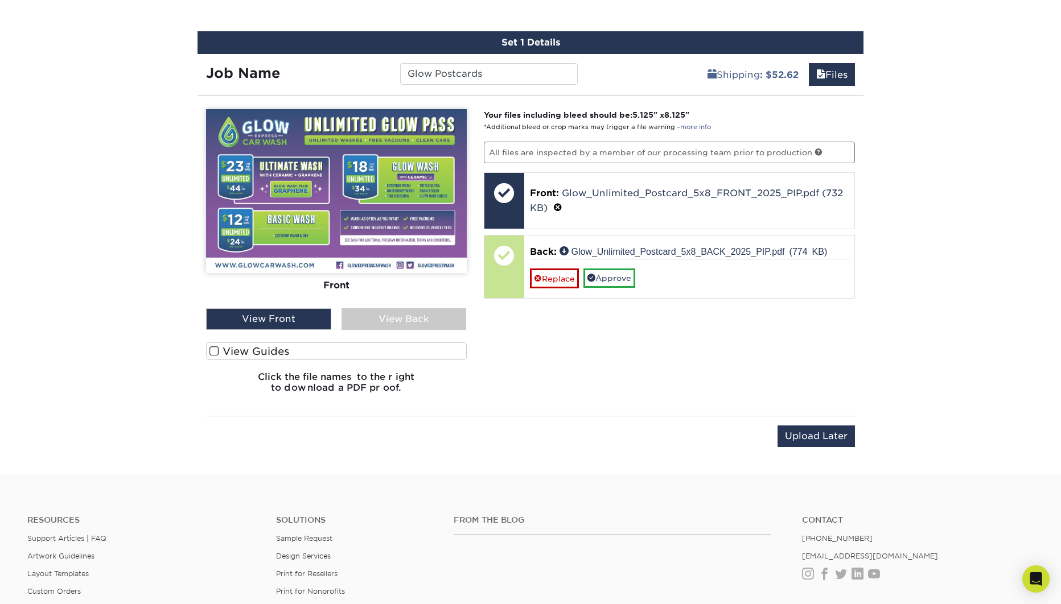
click at [417, 320] on div "View Back" at bounding box center [403, 319] width 125 height 22
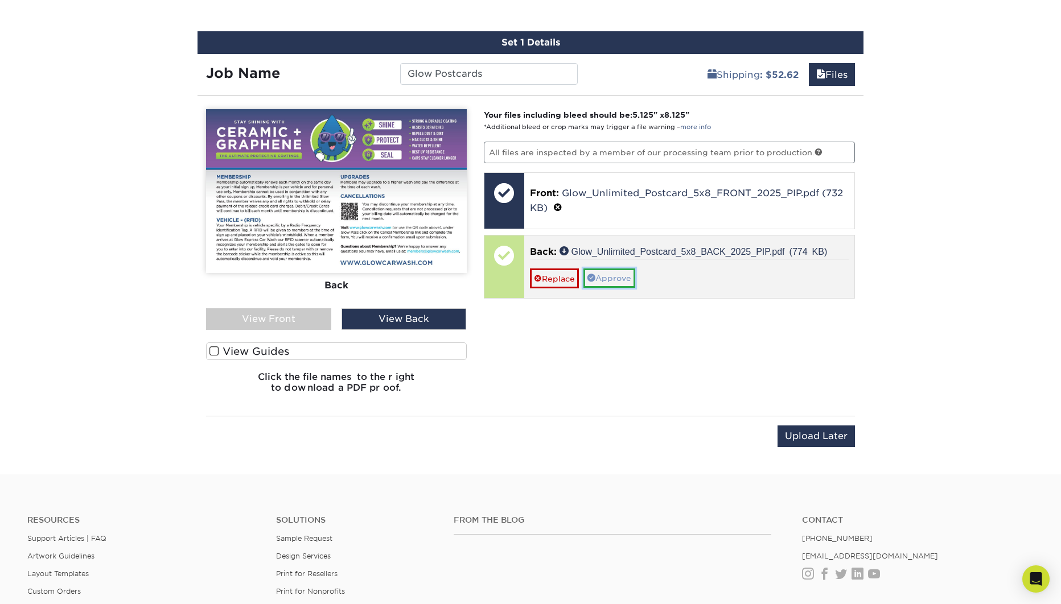
click at [623, 278] on link "Approve" at bounding box center [609, 278] width 52 height 19
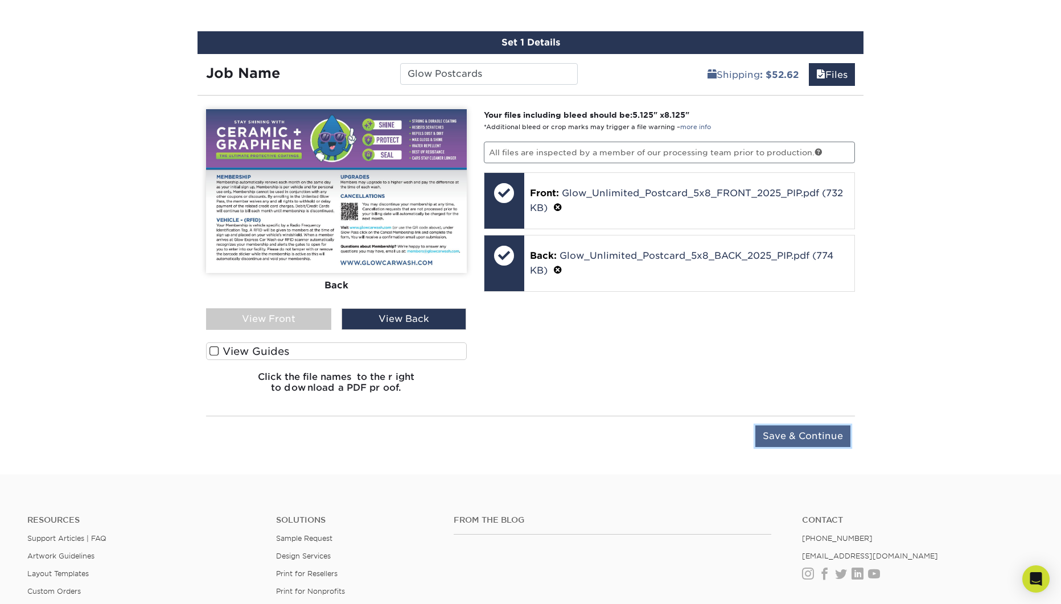
click at [806, 440] on input "Save & Continue" at bounding box center [802, 437] width 95 height 22
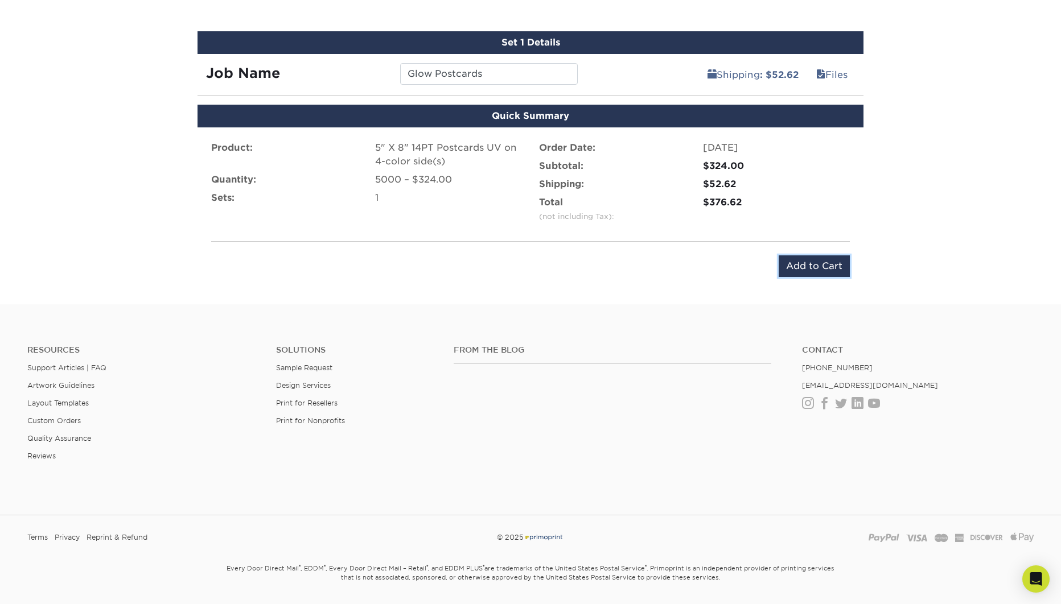
click at [829, 268] on input "Add to Cart" at bounding box center [813, 267] width 71 height 22
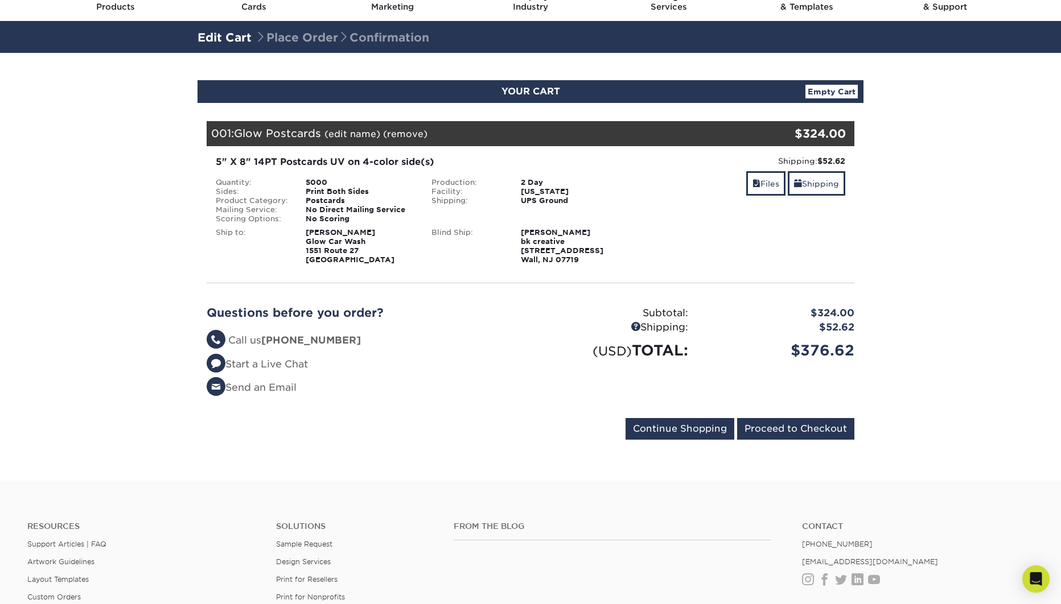
scroll to position [64, 0]
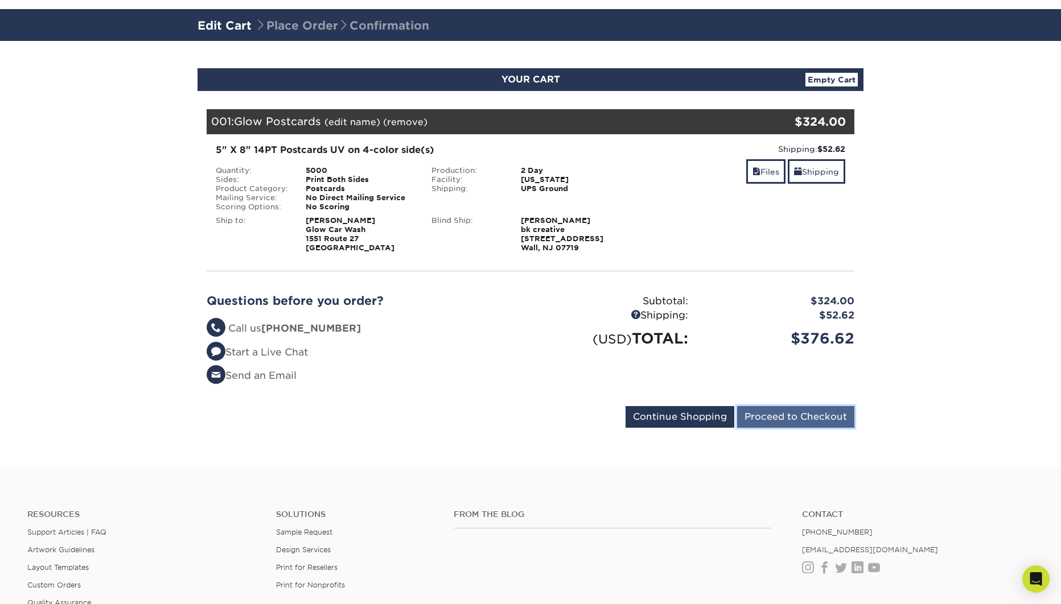
drag, startPoint x: 780, startPoint y: 423, endPoint x: 818, endPoint y: 420, distance: 38.2
click at [786, 423] on input "Proceed to Checkout" at bounding box center [795, 417] width 117 height 22
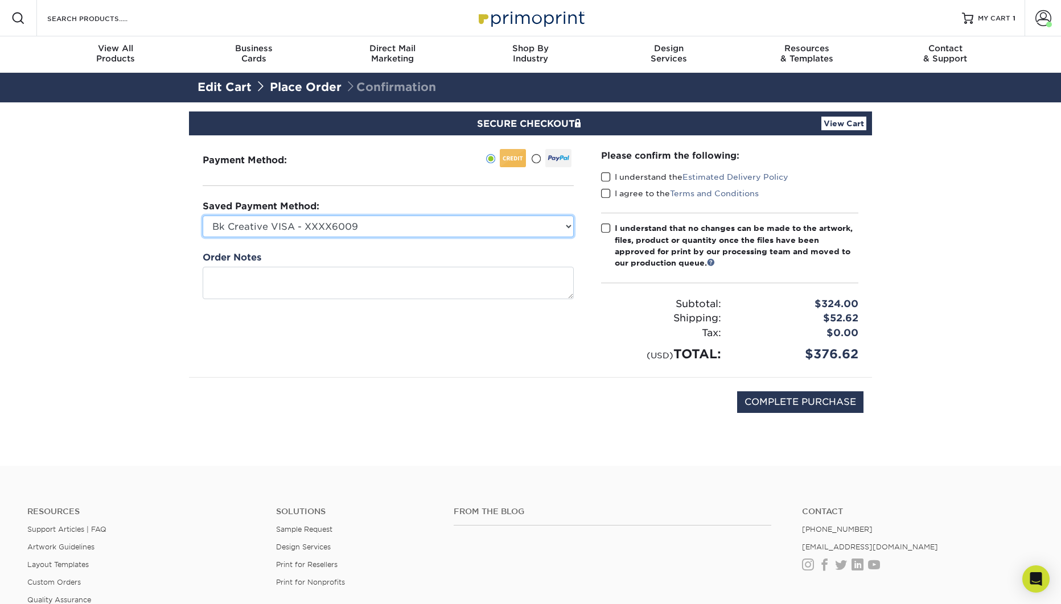
select select
click option "New Credit Card" at bounding box center [0, 0] width 0 height 0
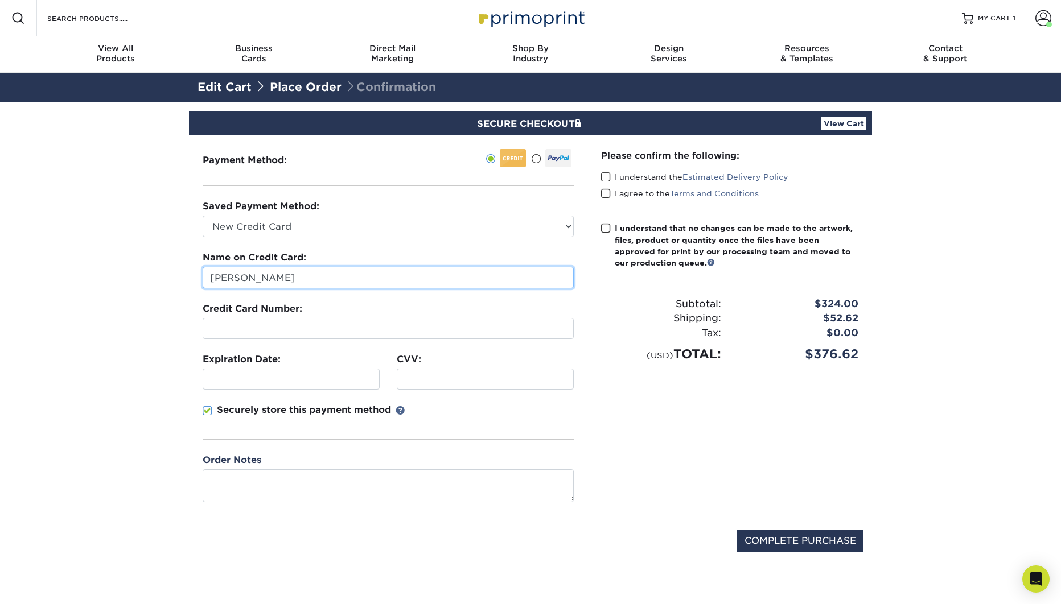
click at [372, 283] on input "[PERSON_NAME]" at bounding box center [388, 278] width 371 height 22
type input "[PERSON_NAME]"
drag, startPoint x: 207, startPoint y: 409, endPoint x: 220, endPoint y: 406, distance: 13.4
click at [208, 409] on span at bounding box center [208, 411] width 10 height 11
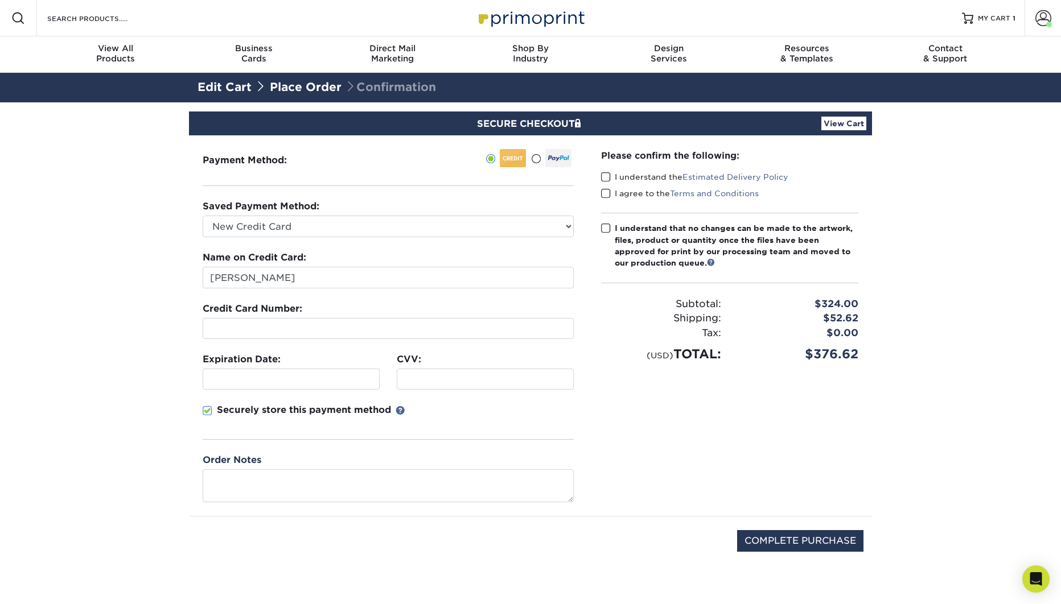
click at [208, 411] on span at bounding box center [208, 411] width 10 height 11
click at [0, 0] on input "Securely store this payment method" at bounding box center [0, 0] width 0 height 0
click at [543, 410] on div "Securely store this payment method" at bounding box center [388, 421] width 371 height 36
click at [607, 178] on span at bounding box center [606, 177] width 10 height 11
click at [0, 0] on input "I understand the Estimated Delivery Policy" at bounding box center [0, 0] width 0 height 0
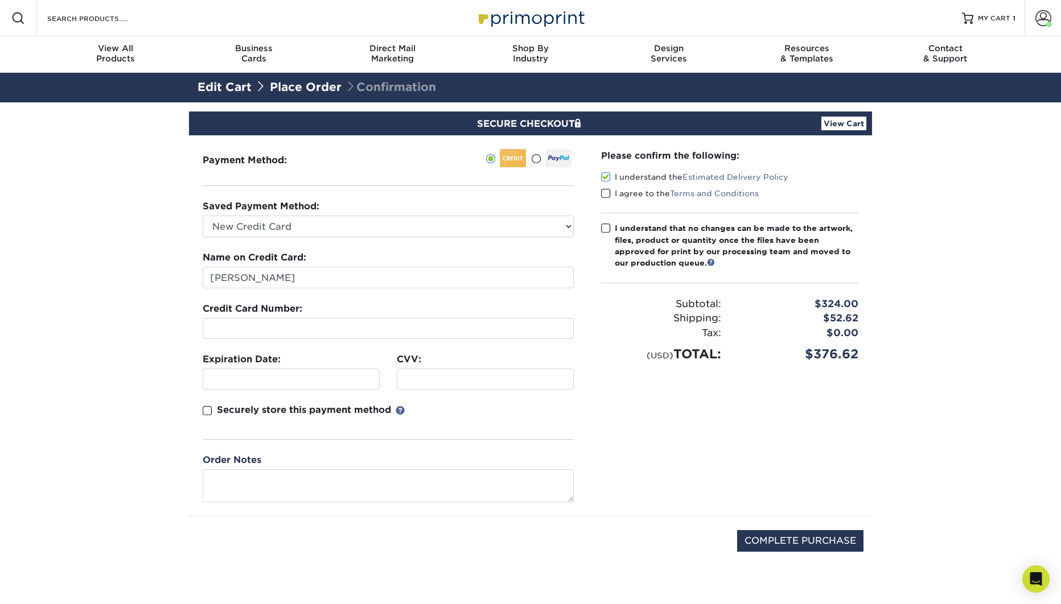
click at [605, 193] on span at bounding box center [606, 193] width 10 height 11
click at [0, 0] on input "I agree to the Terms and Conditions" at bounding box center [0, 0] width 0 height 0
click at [605, 229] on span at bounding box center [606, 228] width 10 height 11
click at [0, 0] on input "I understand that no changes can be made to the artwork, files, product or quan…" at bounding box center [0, 0] width 0 height 0
click at [807, 542] on input "COMPLETE PURCHASE" at bounding box center [800, 541] width 126 height 22
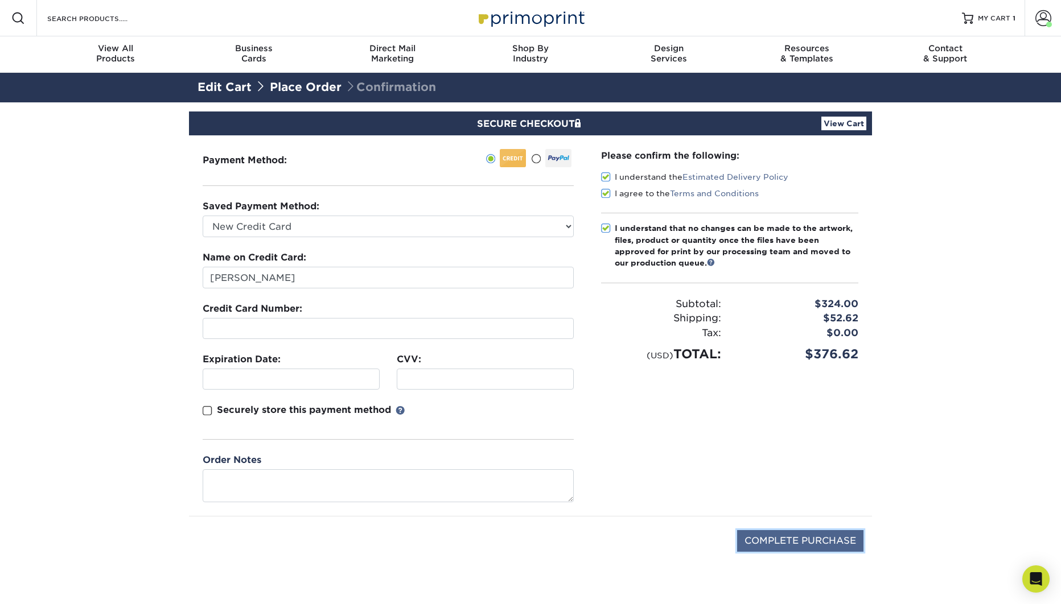
type input "PROCESSING, PLEASE WAIT..."
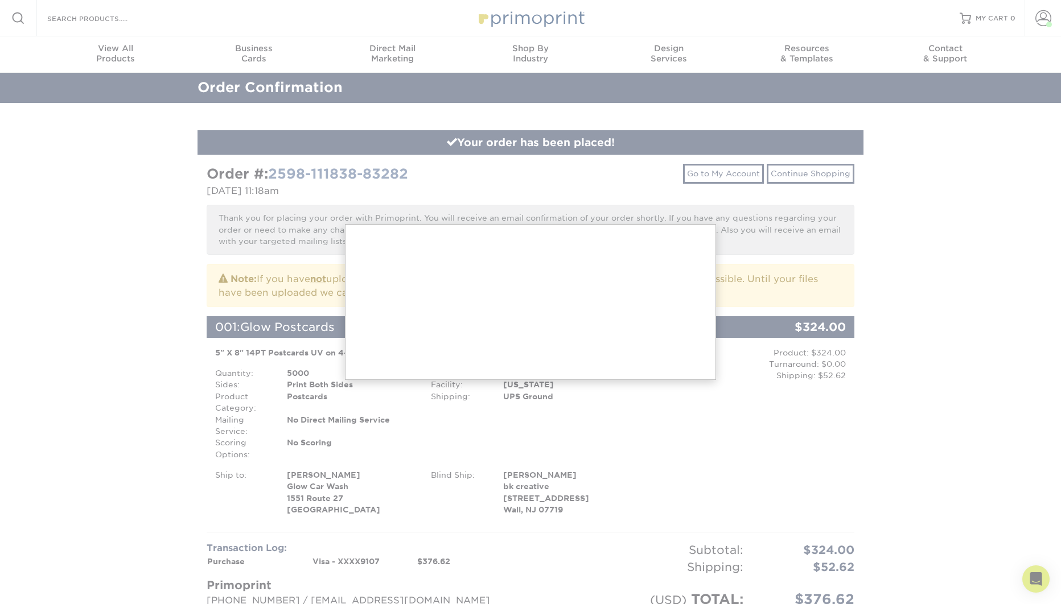
click at [880, 386] on div at bounding box center [530, 530] width 1061 height 1061
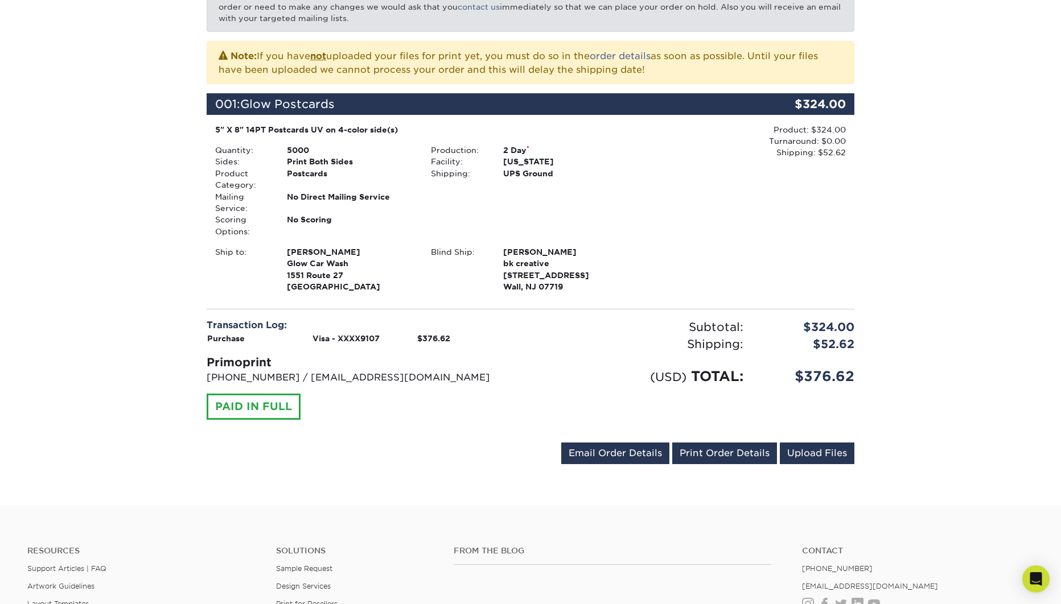
scroll to position [228, 0]
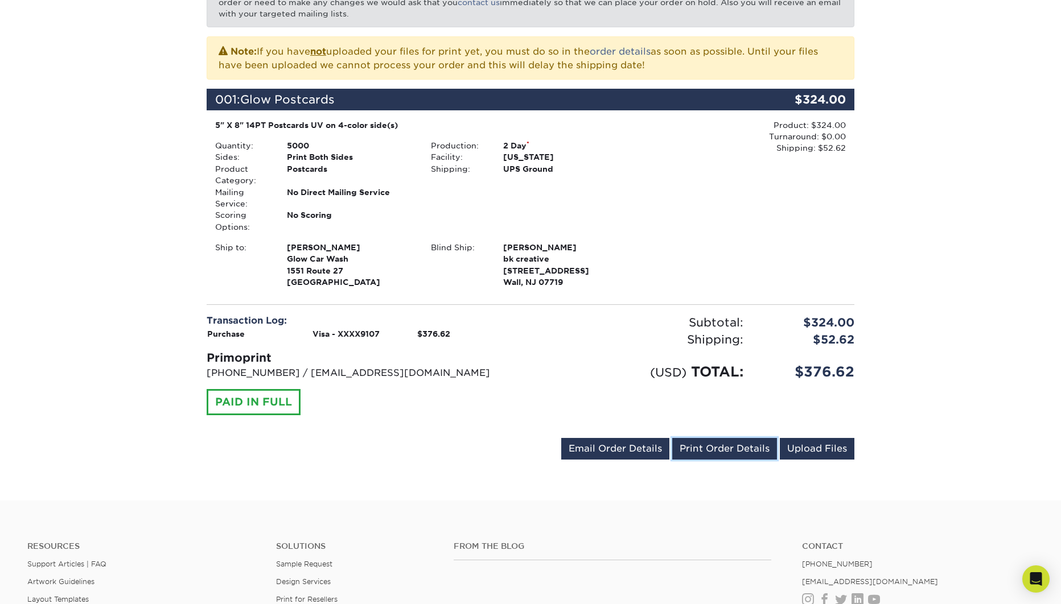
drag, startPoint x: 732, startPoint y: 450, endPoint x: 706, endPoint y: 355, distance: 99.1
click at [732, 451] on link "Print Order Details" at bounding box center [724, 449] width 105 height 22
